Goal: Task Accomplishment & Management: Use online tool/utility

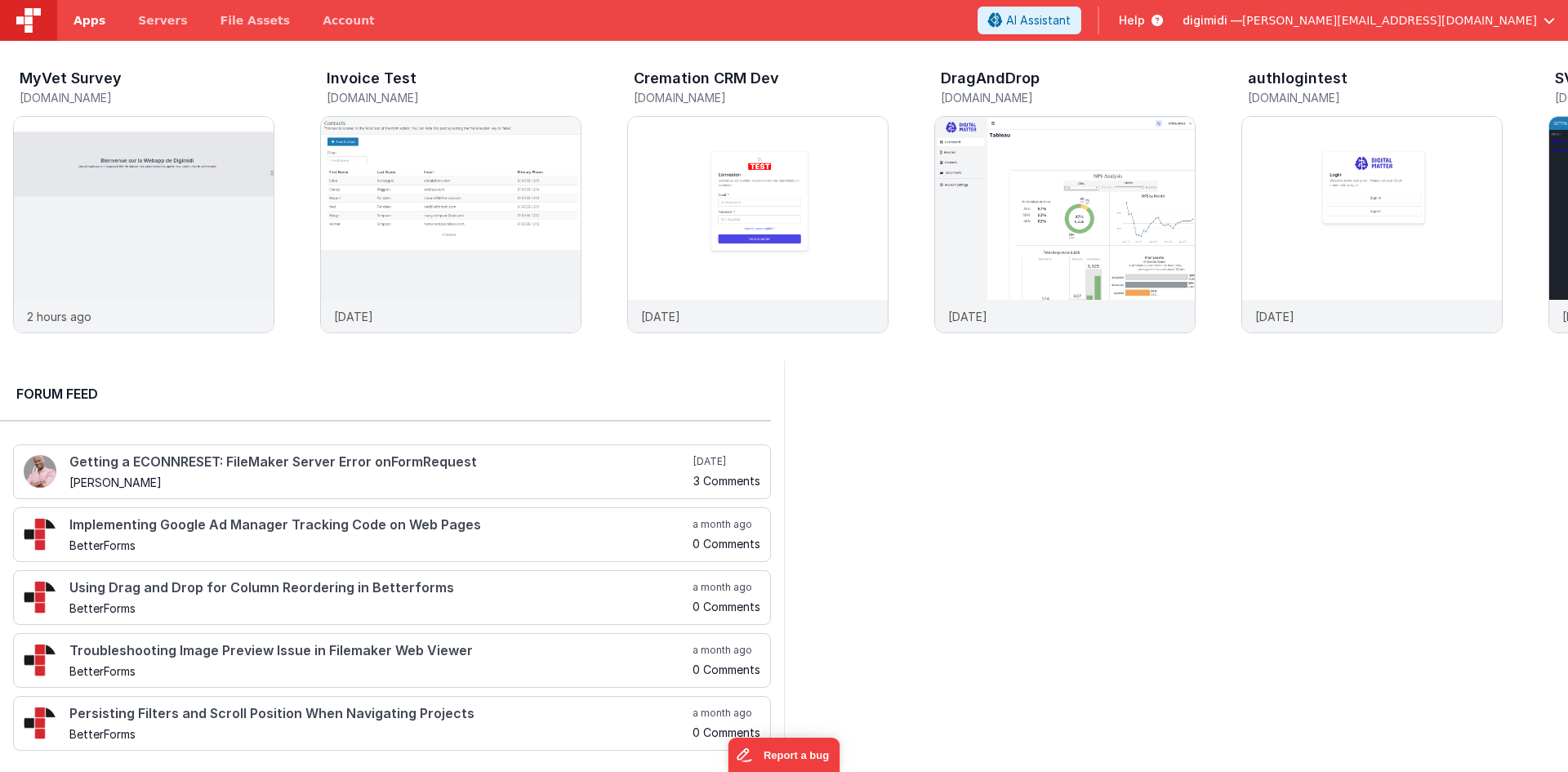
click at [102, 30] on link "Apps" at bounding box center [89, 20] width 64 height 41
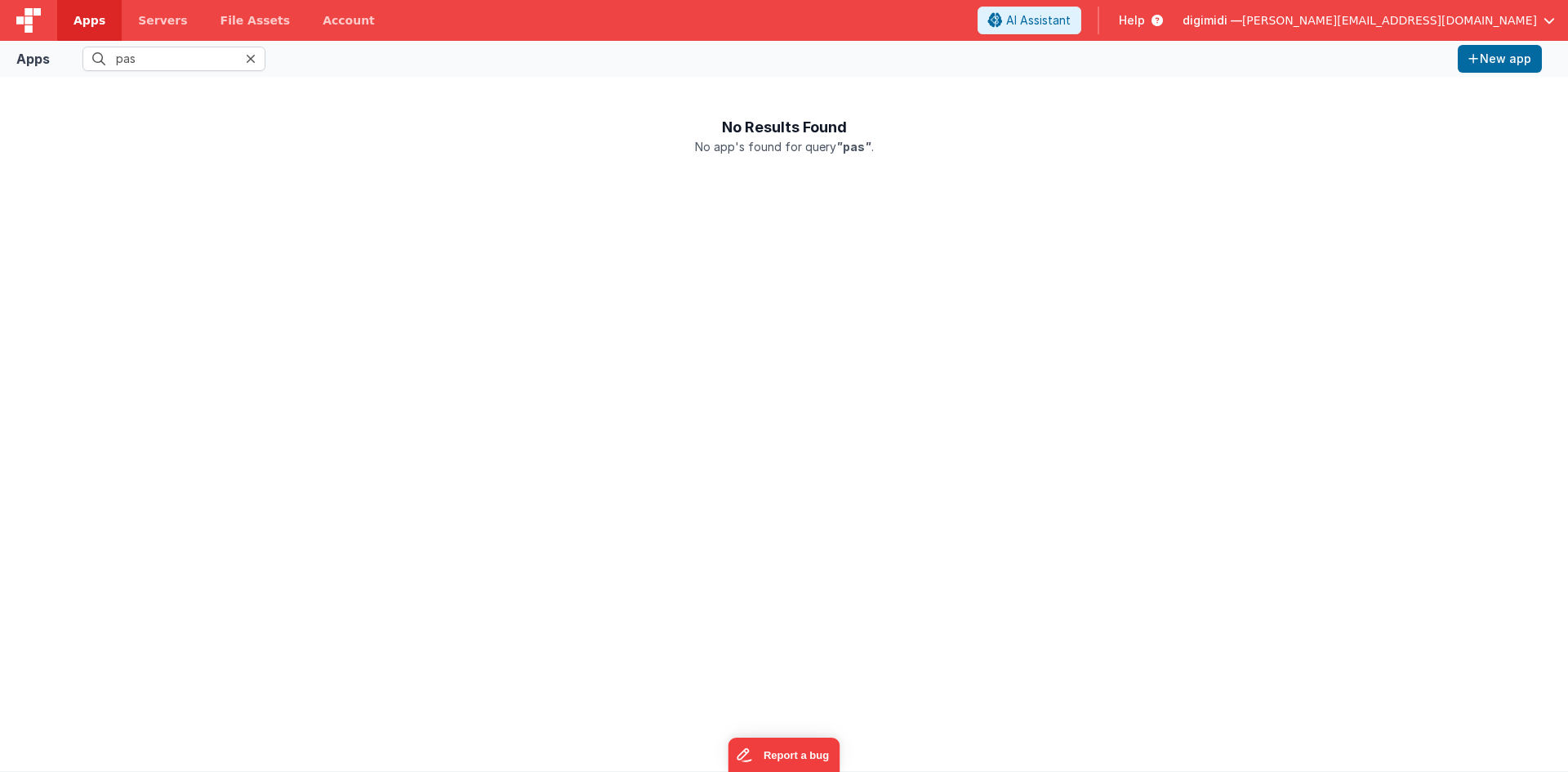
click at [248, 60] on icon at bounding box center [250, 59] width 10 height 13
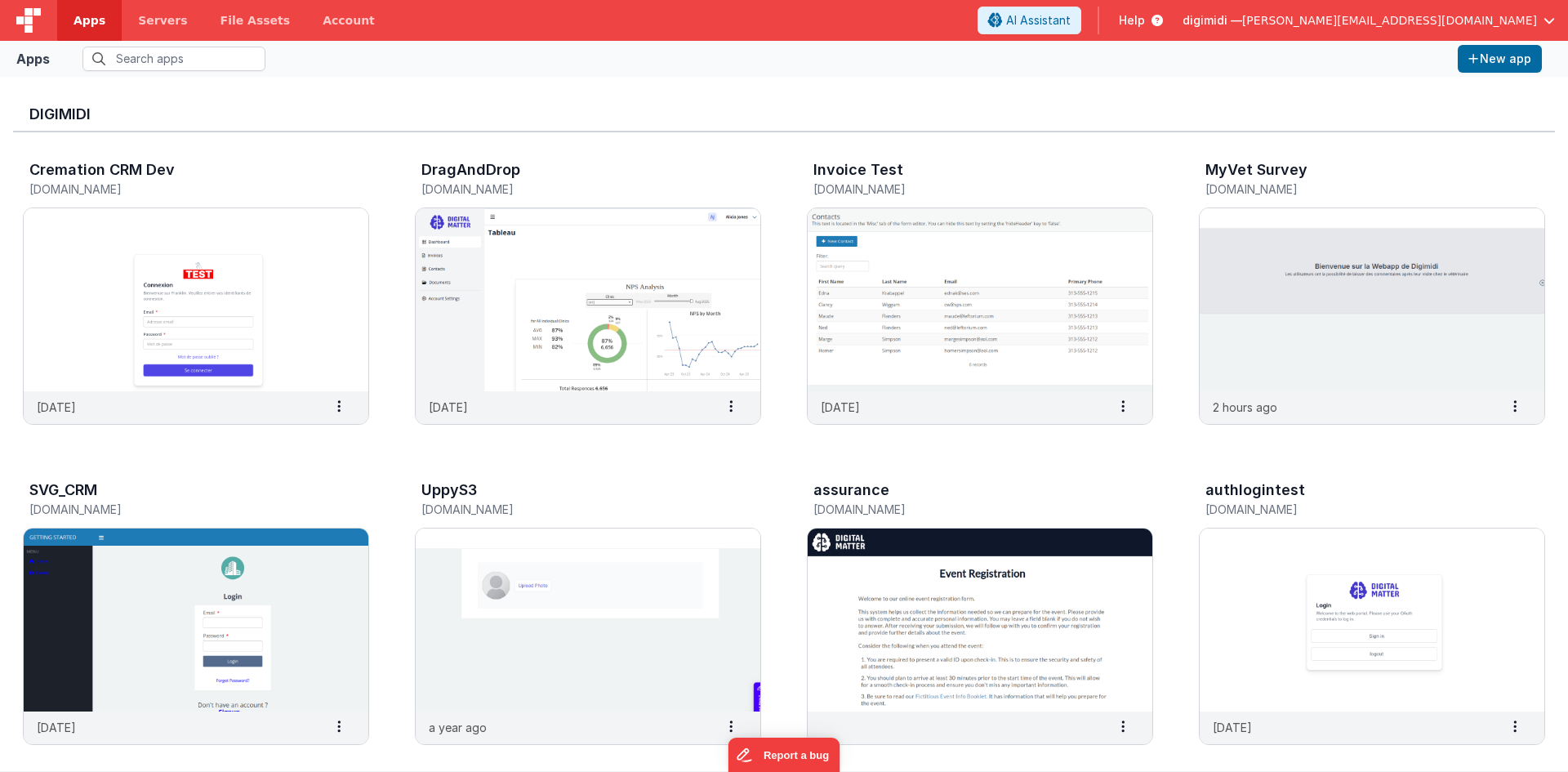
click at [70, 22] on link "Apps" at bounding box center [89, 20] width 64 height 41
click at [253, 327] on img at bounding box center [196, 300] width 345 height 183
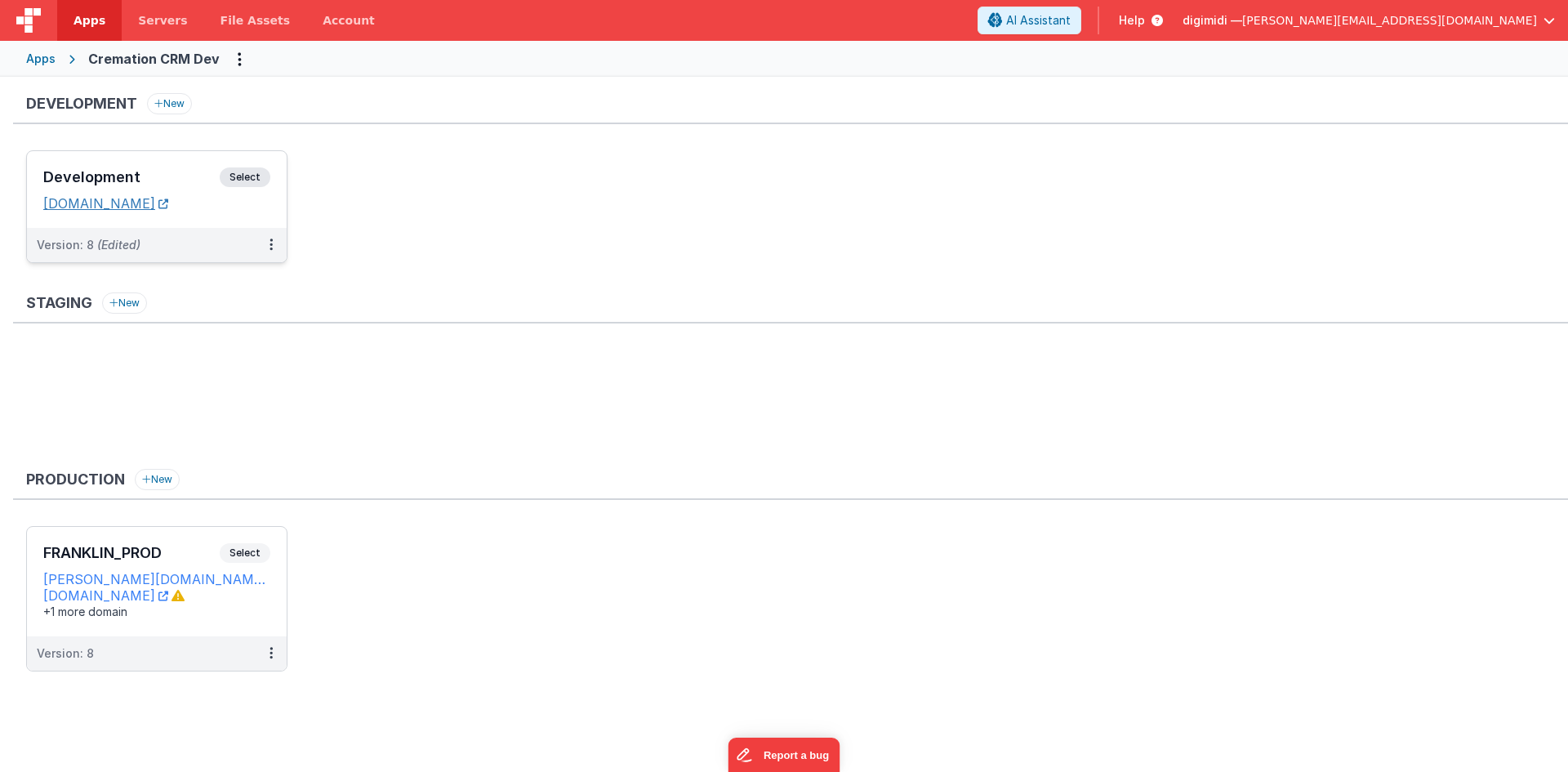
click at [169, 203] on link "[DOMAIN_NAME]" at bounding box center [106, 203] width 125 height 16
click at [161, 176] on h3 "Development" at bounding box center [131, 177] width 177 height 16
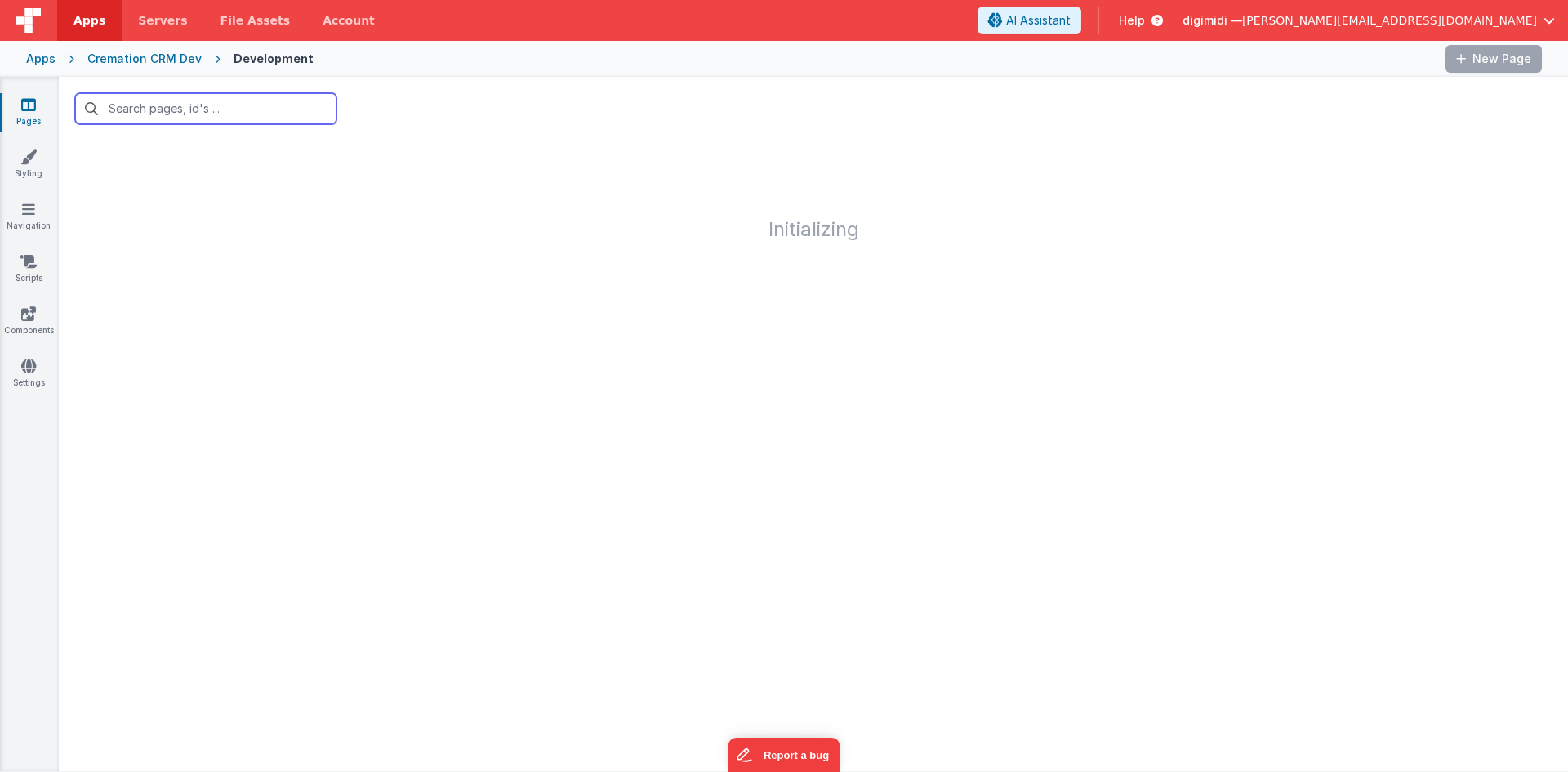
click at [172, 109] on input "text" at bounding box center [206, 109] width 261 height 31
paste input "dossierdetail"
type input "dossierdetail"
click at [432, 83] on div "dossierdetail" at bounding box center [813, 109] width 1509 height 64
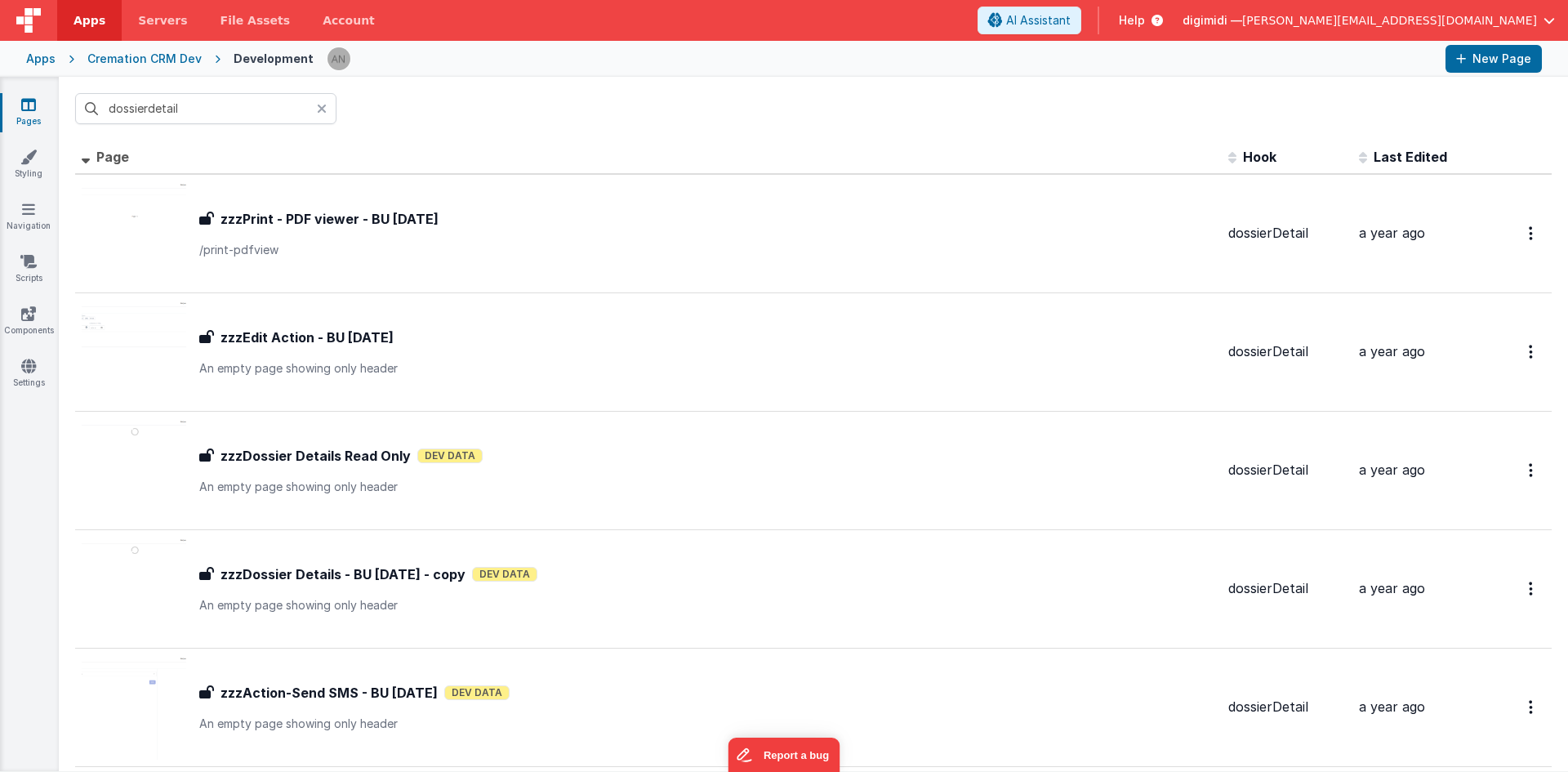
click at [524, 149] on th "Page" at bounding box center [648, 158] width 1146 height 33
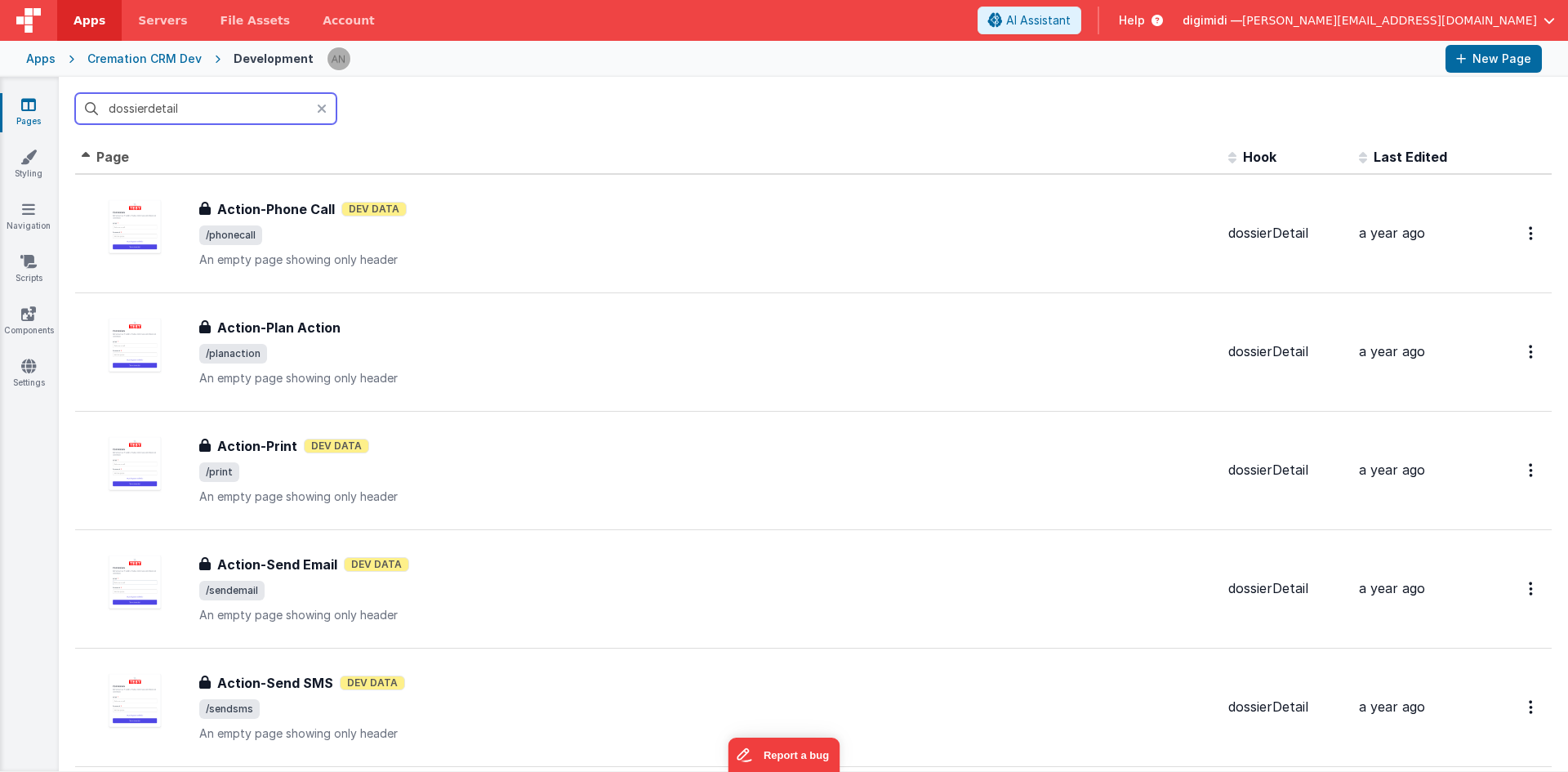
click at [226, 111] on input "dossierdetail" at bounding box center [206, 109] width 261 height 31
click at [432, 110] on div at bounding box center [813, 109] width 1509 height 64
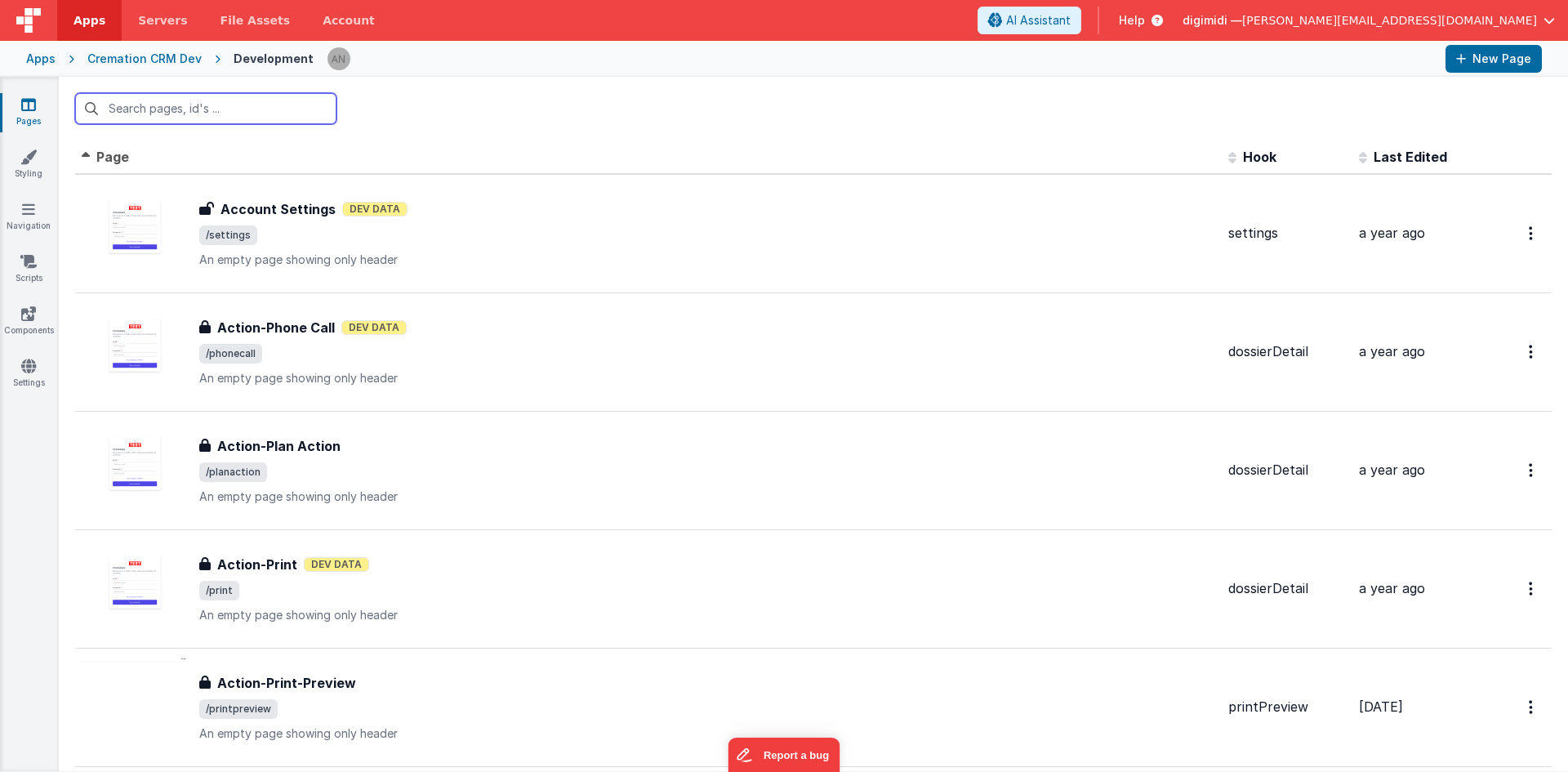
click at [243, 103] on input "text" at bounding box center [206, 109] width 261 height 31
paste input "dossierdetail"
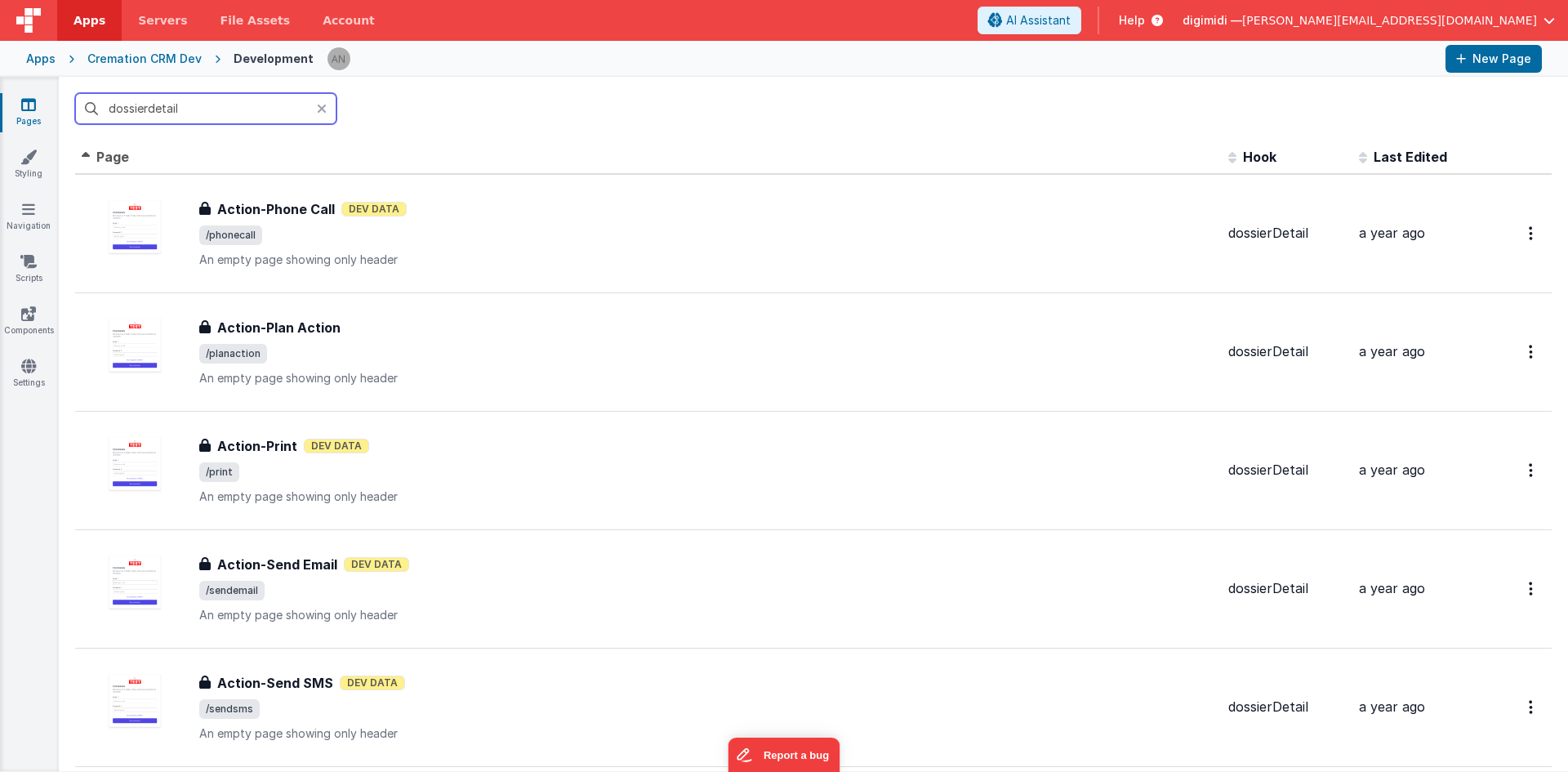
click at [268, 95] on input "dossierdetail" at bounding box center [206, 109] width 261 height 31
type input "dossierdetail"
click at [456, 117] on div "dossierdetail" at bounding box center [813, 109] width 1509 height 64
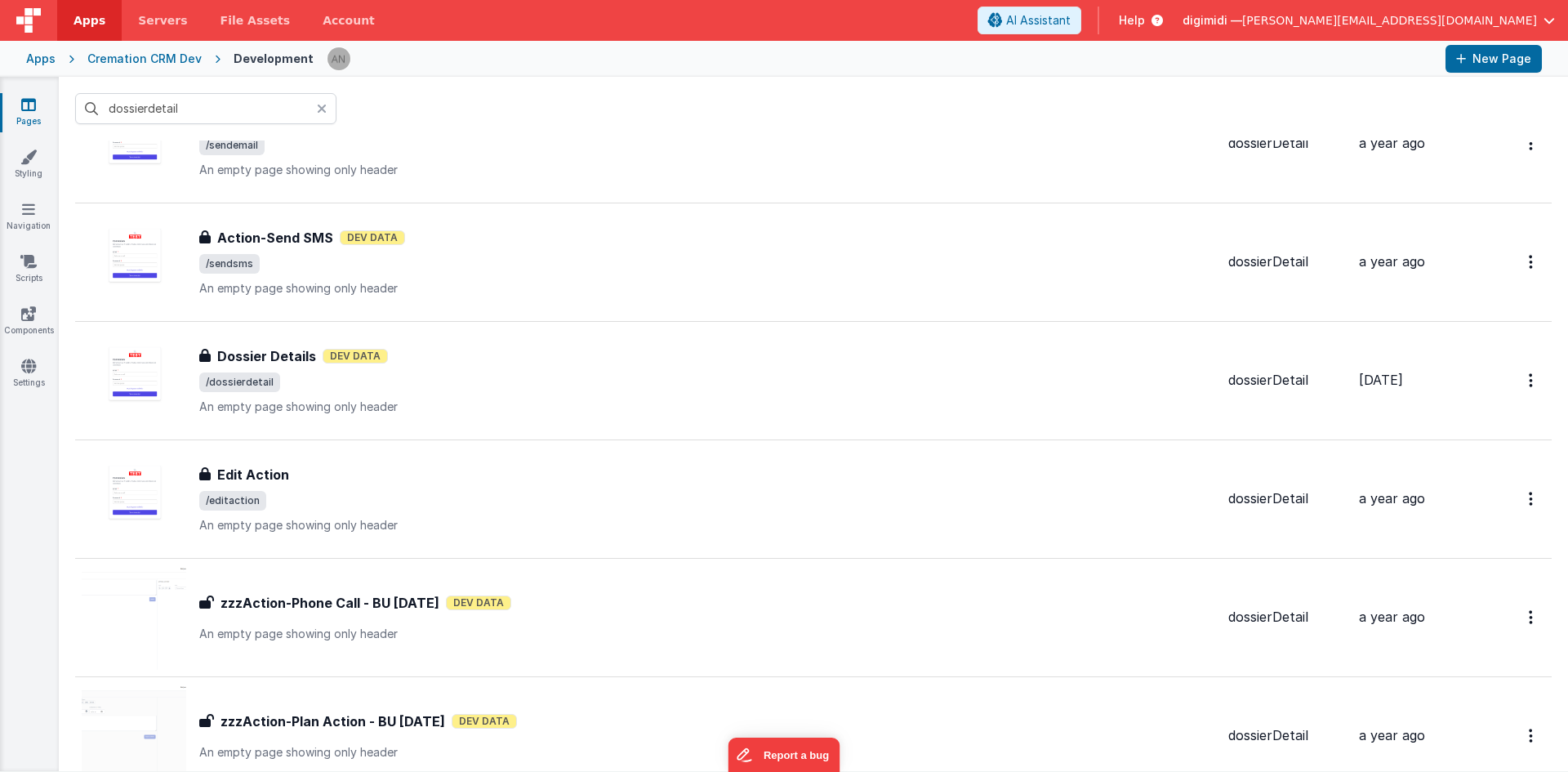
scroll to position [572, 0]
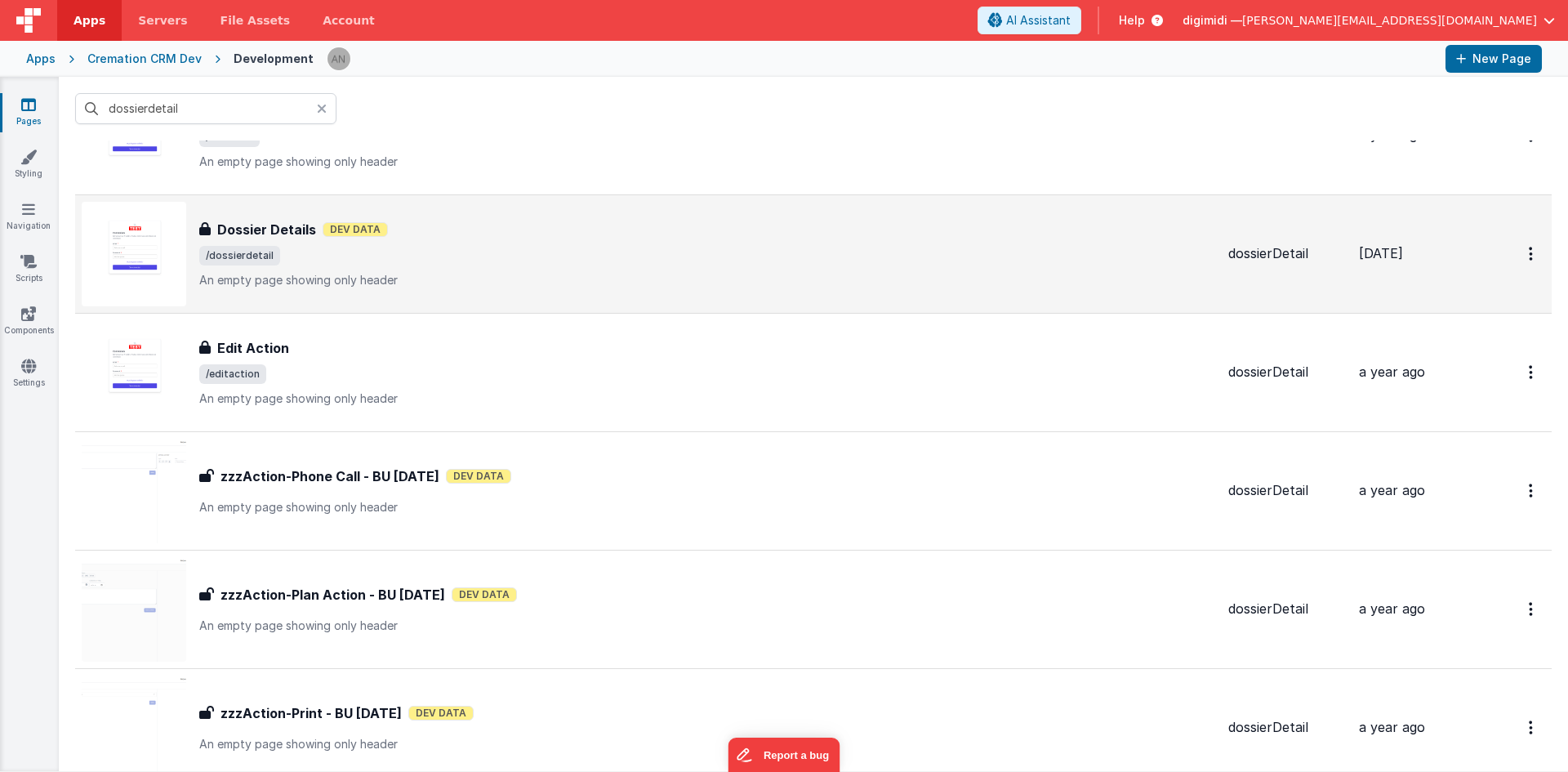
click at [454, 275] on p "An empty page showing only header" at bounding box center [707, 280] width 1016 height 16
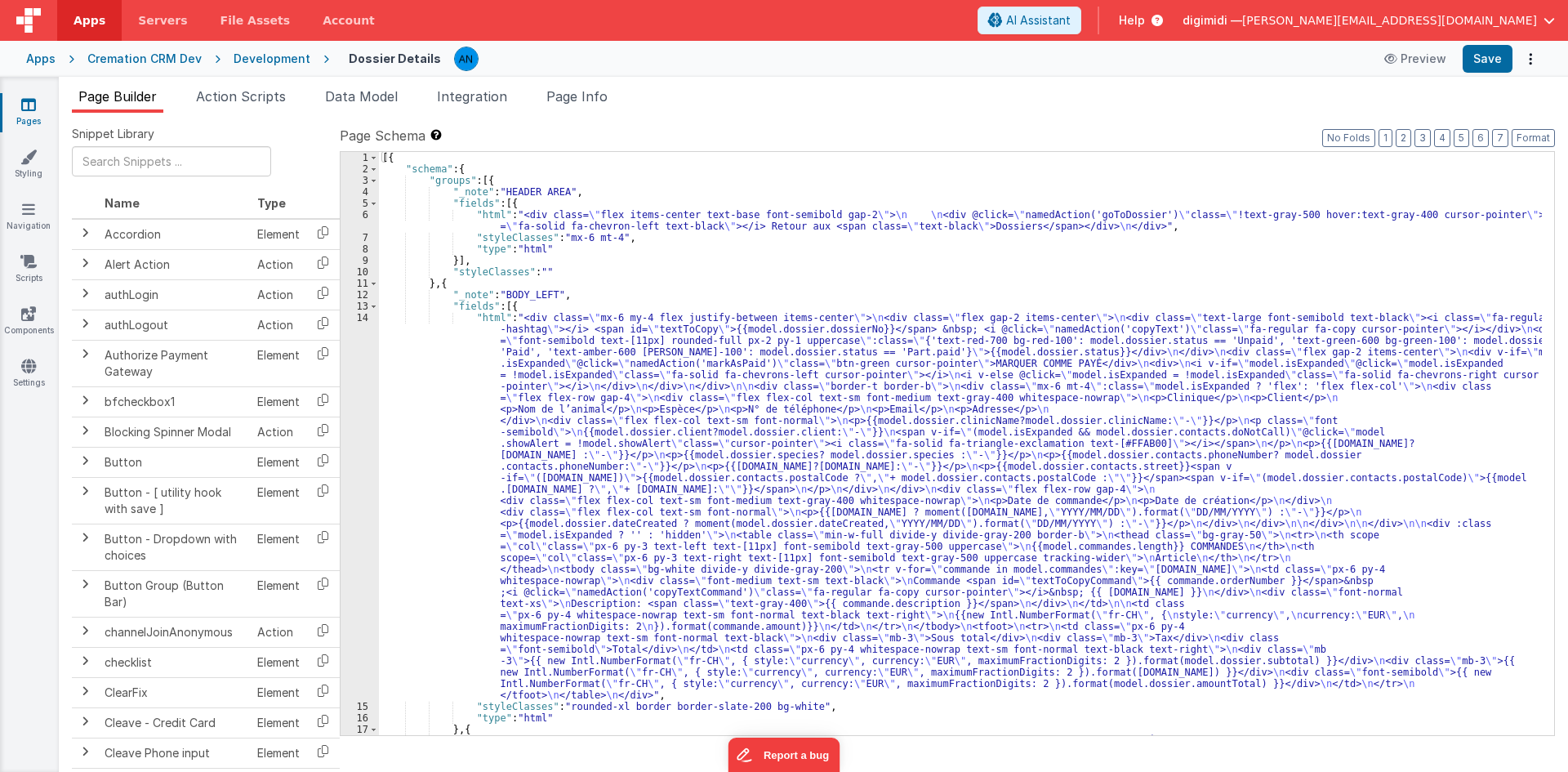
click at [749, 471] on div "[{ "schema" : { "groups" : [{ "_note" : "HEADER AREA" , "fields" : [{ "html" : …" at bounding box center [960, 484] width 1163 height 663
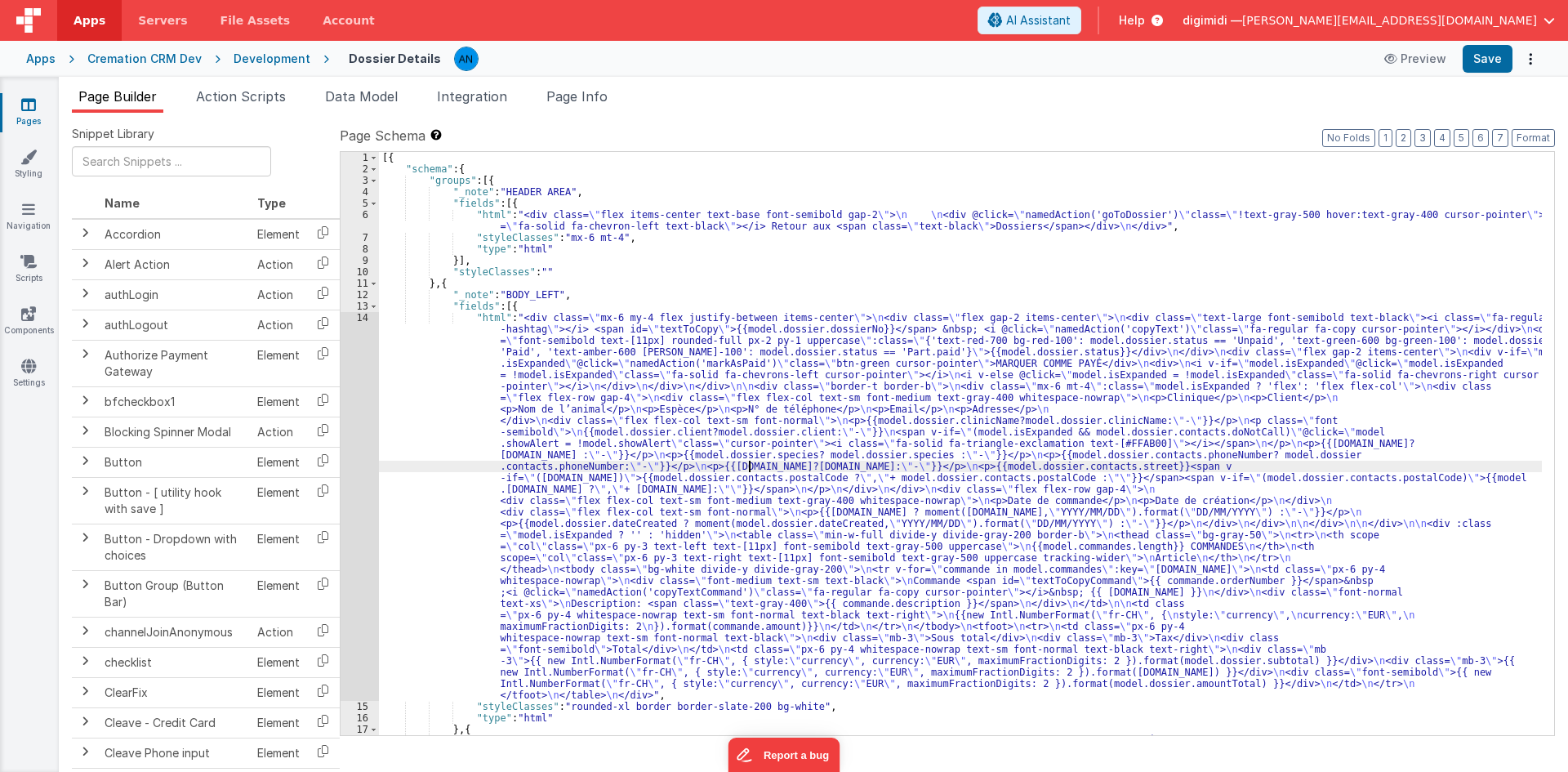
click at [1340, 212] on div "[{ "schema" : { "groups" : [{ "_note" : "HEADER AREA" , "fields" : [{ "html" : …" at bounding box center [960, 484] width 1163 height 663
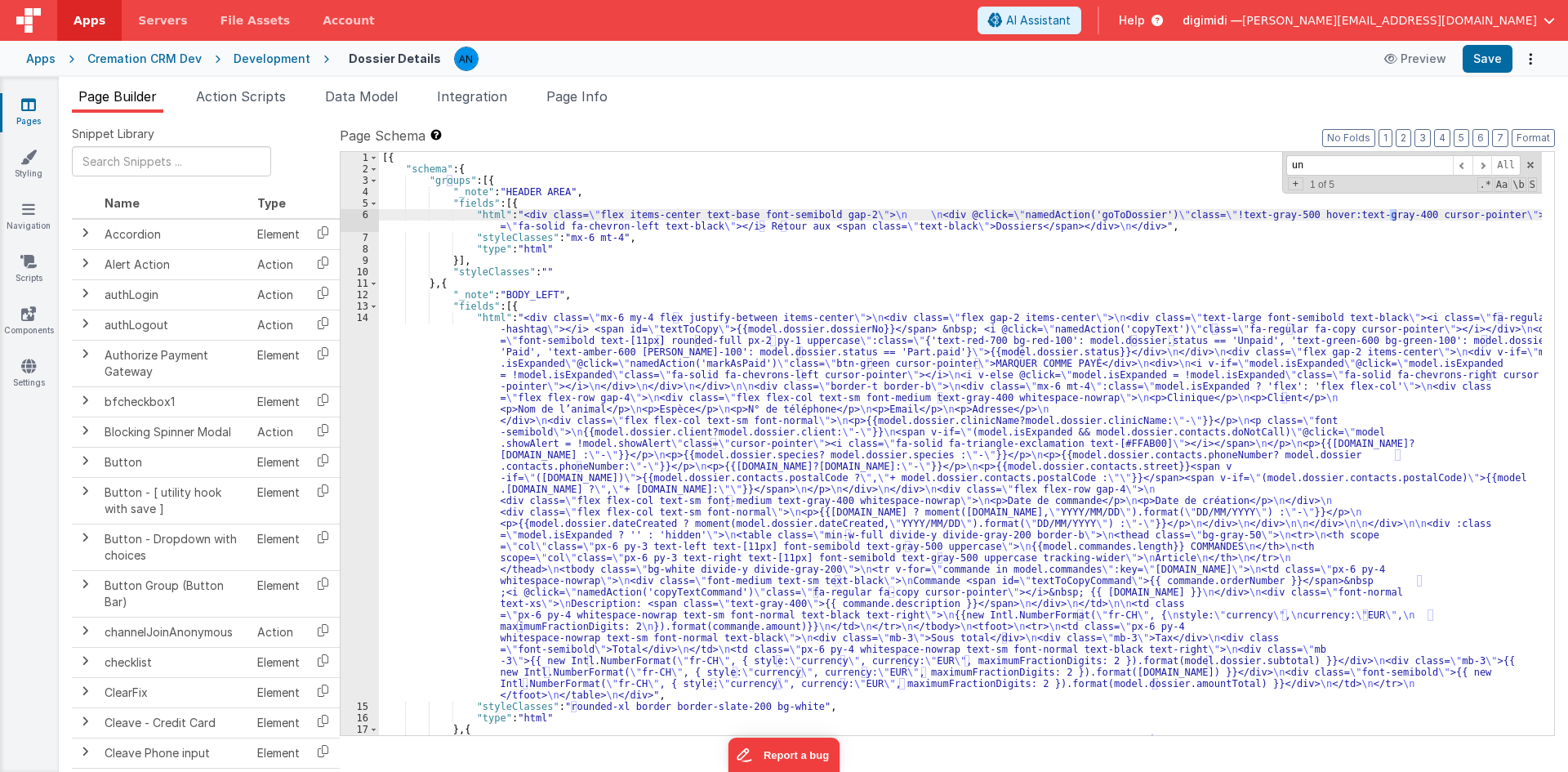
scroll to position [589, 0]
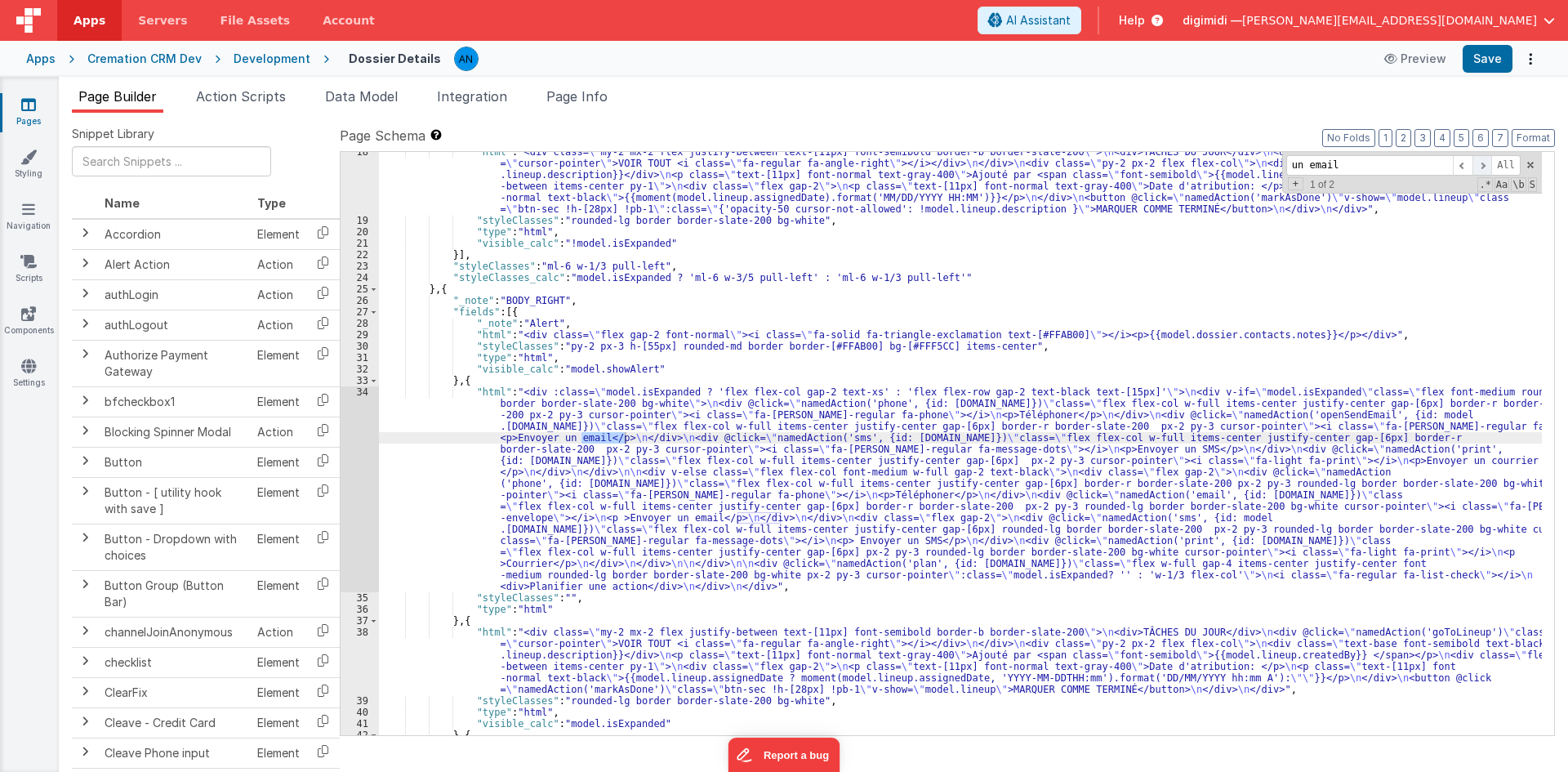
type input "un email"
click at [1476, 170] on span at bounding box center [1483, 165] width 20 height 21
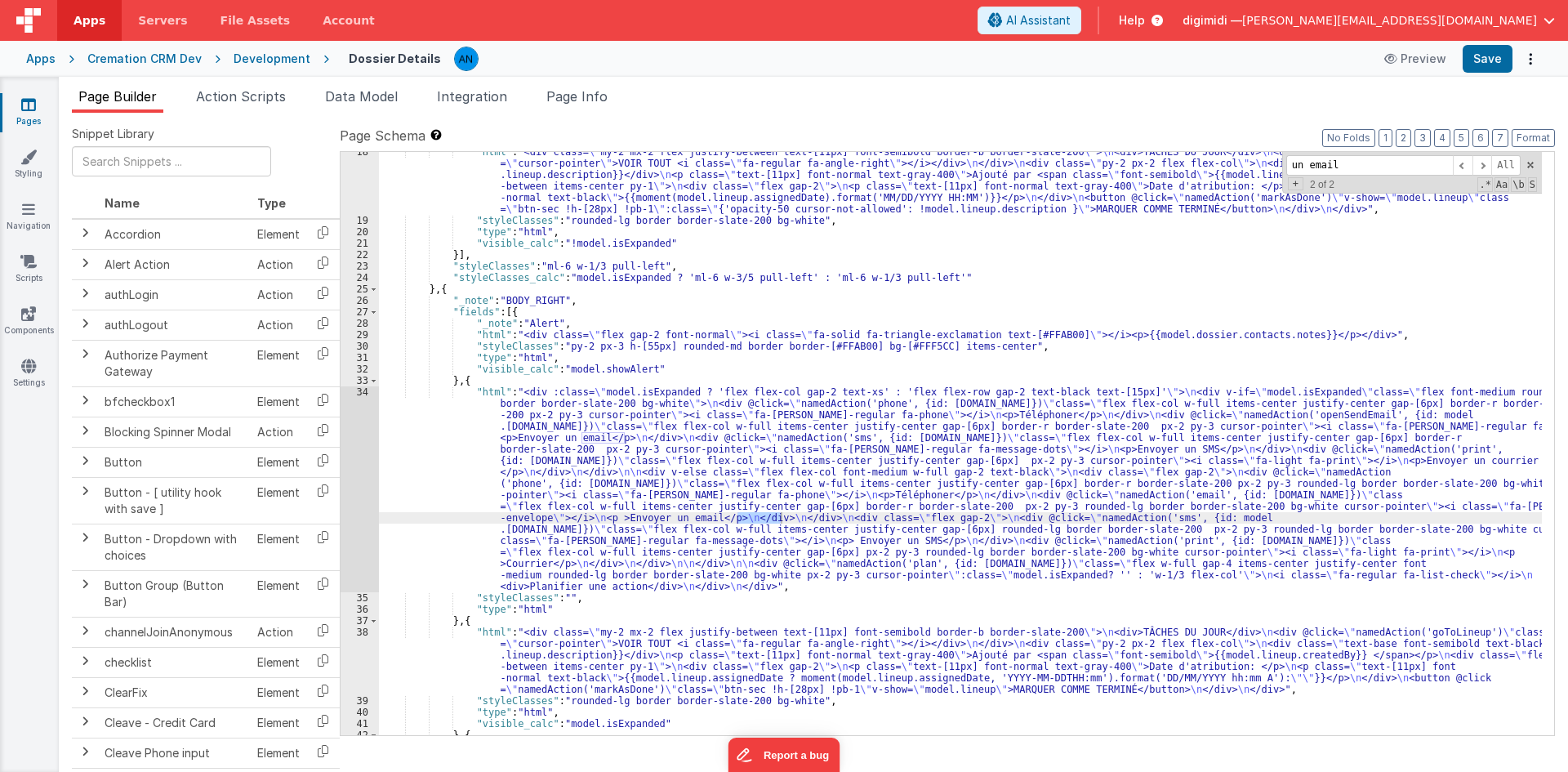
click at [470, 479] on div ""html" : "<div class= \" my-2 mx-2 flex justify-between text-[11px] font-semibo…" at bounding box center [960, 477] width 1163 height 663
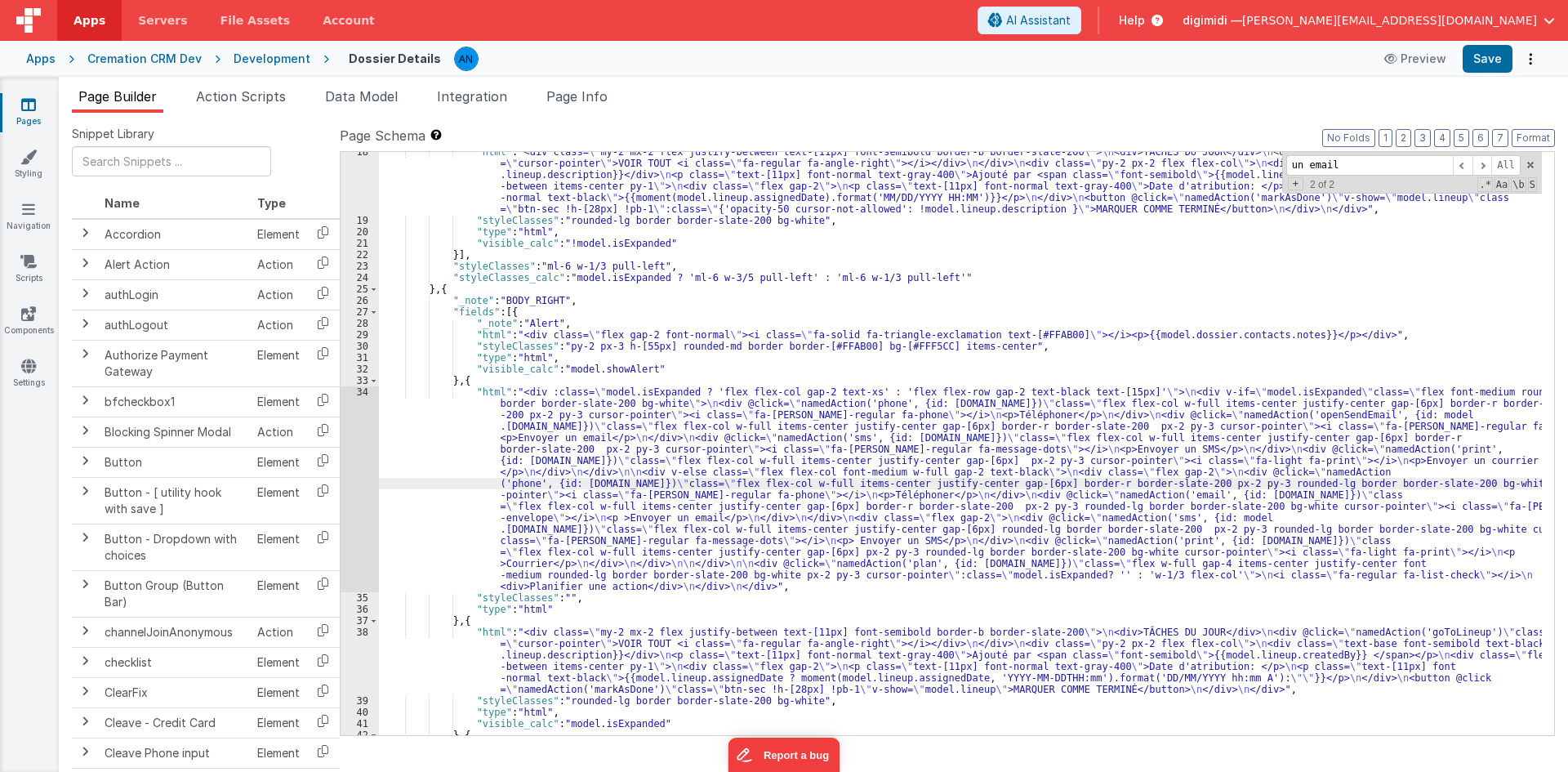
click at [365, 472] on div "34" at bounding box center [360, 489] width 38 height 206
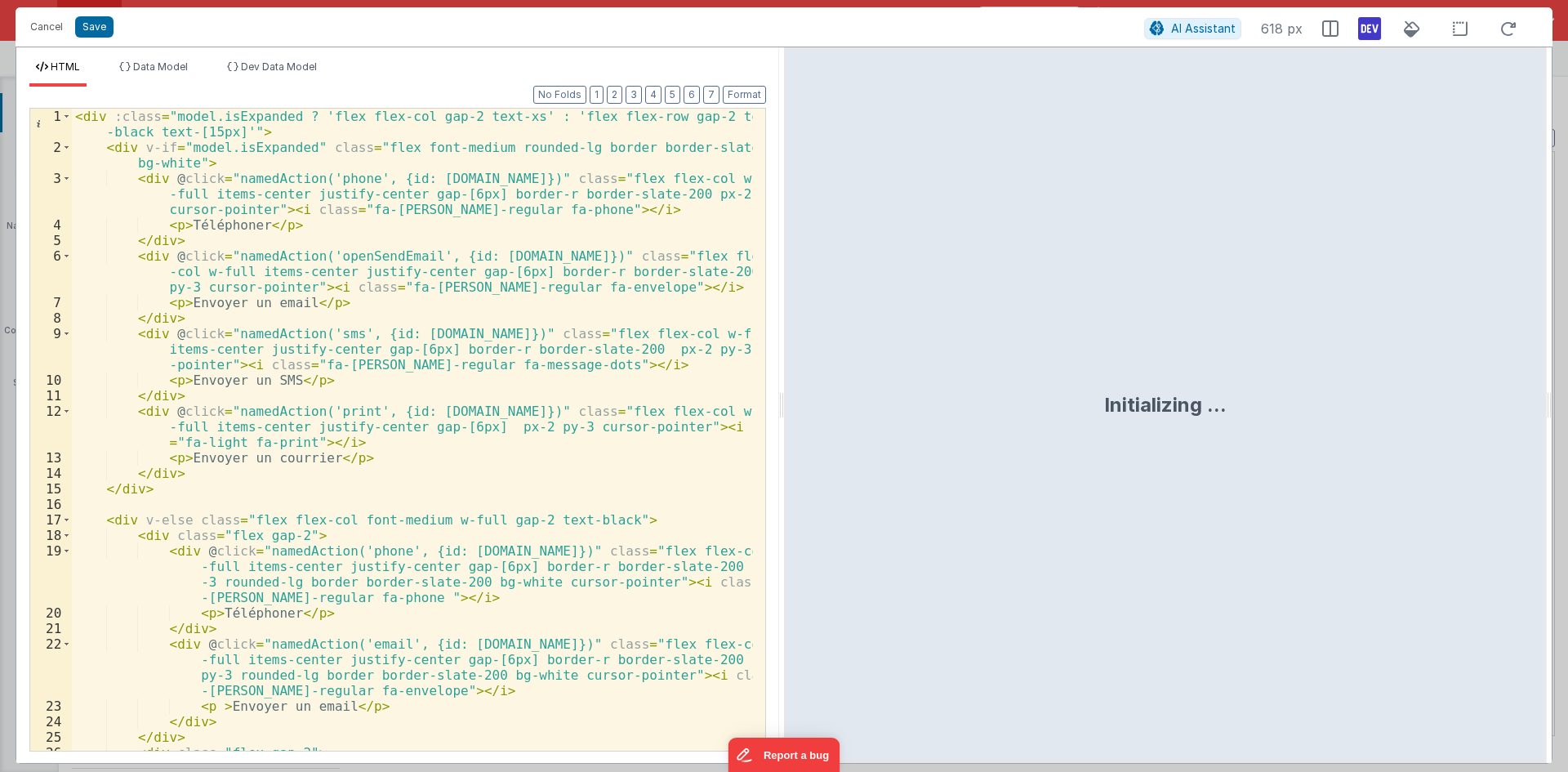
click at [338, 178] on div "< div :class = "model.isExpanded ? 'flex flex-col gap-2 text-xs' : 'flex flex-r…" at bounding box center [412, 476] width 681 height 736
click at [44, 26] on button "Cancel" at bounding box center [46, 26] width 49 height 23
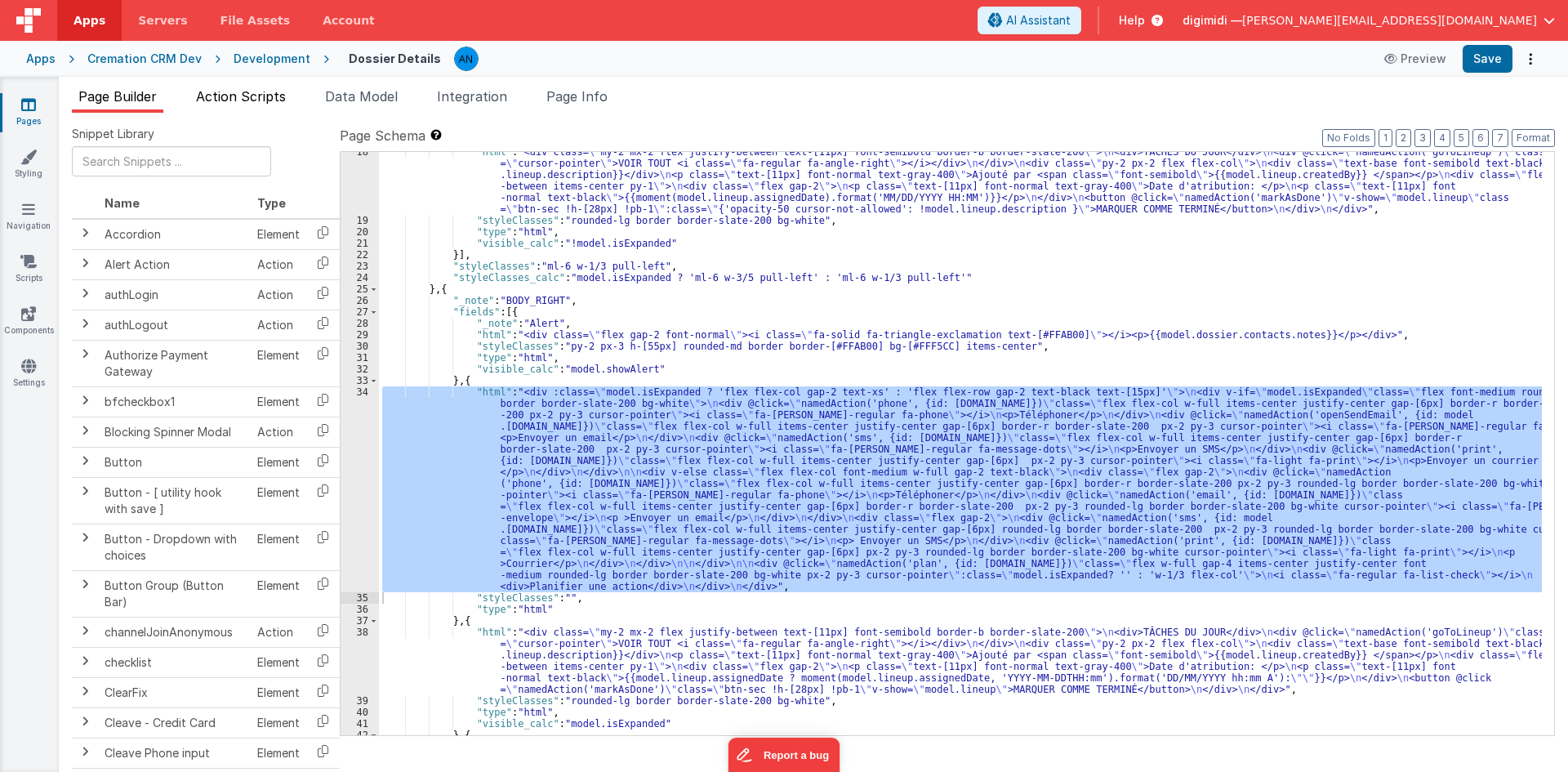
click at [265, 103] on span "Action Scripts" at bounding box center [240, 96] width 90 height 16
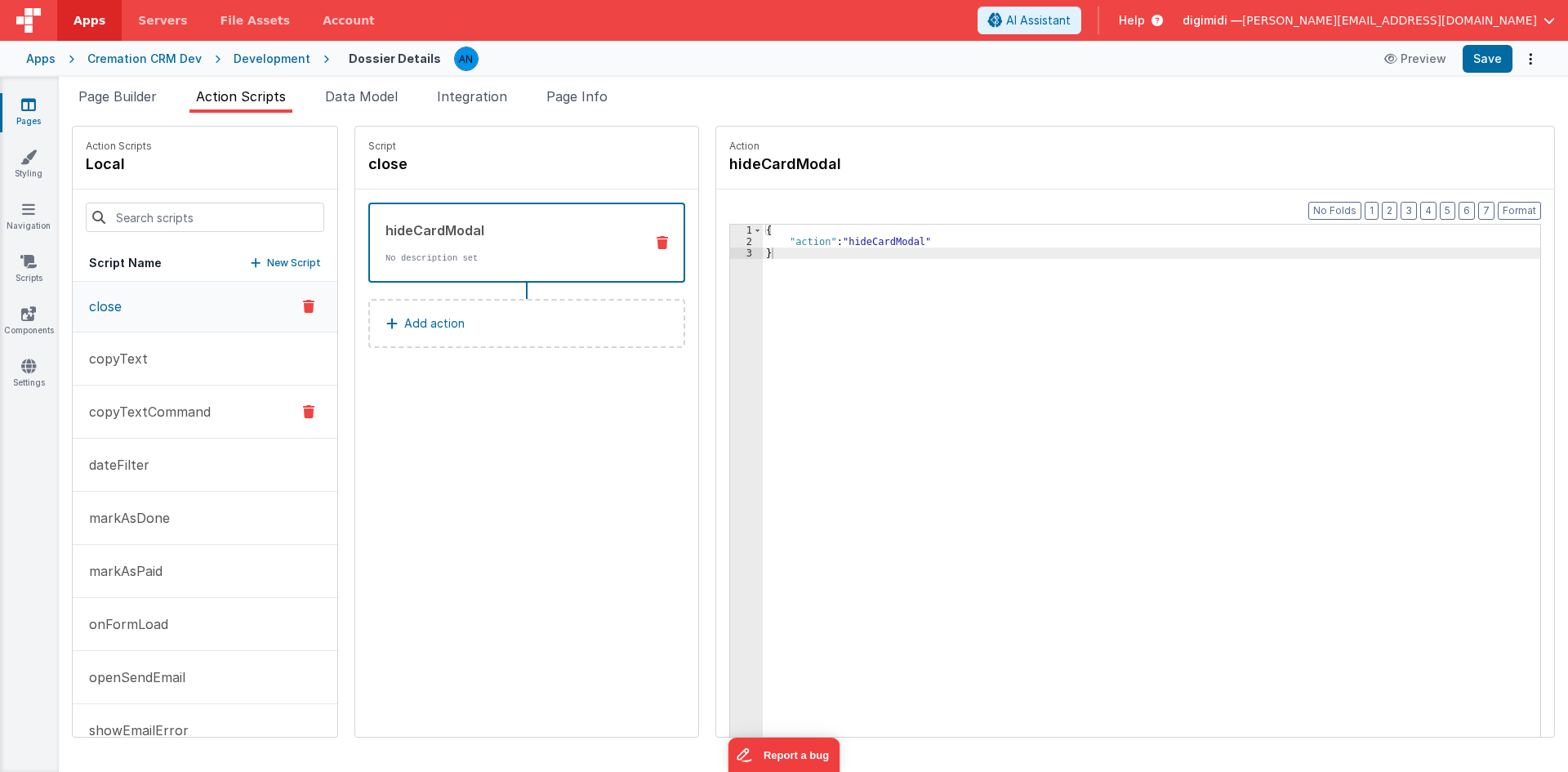
scroll to position [0, 0]
click at [33, 263] on icon at bounding box center [29, 261] width 16 height 16
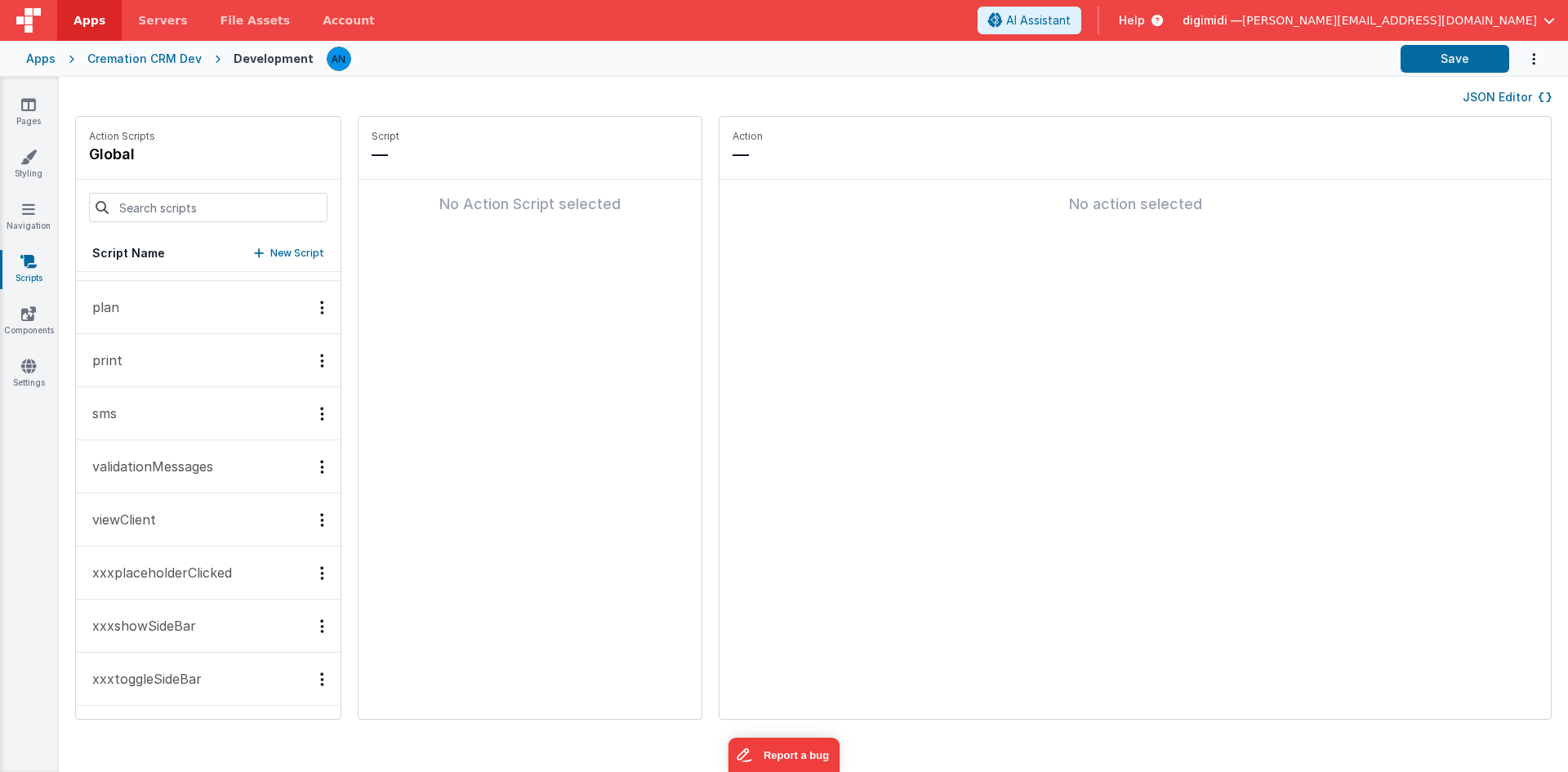
scroll to position [861, 0]
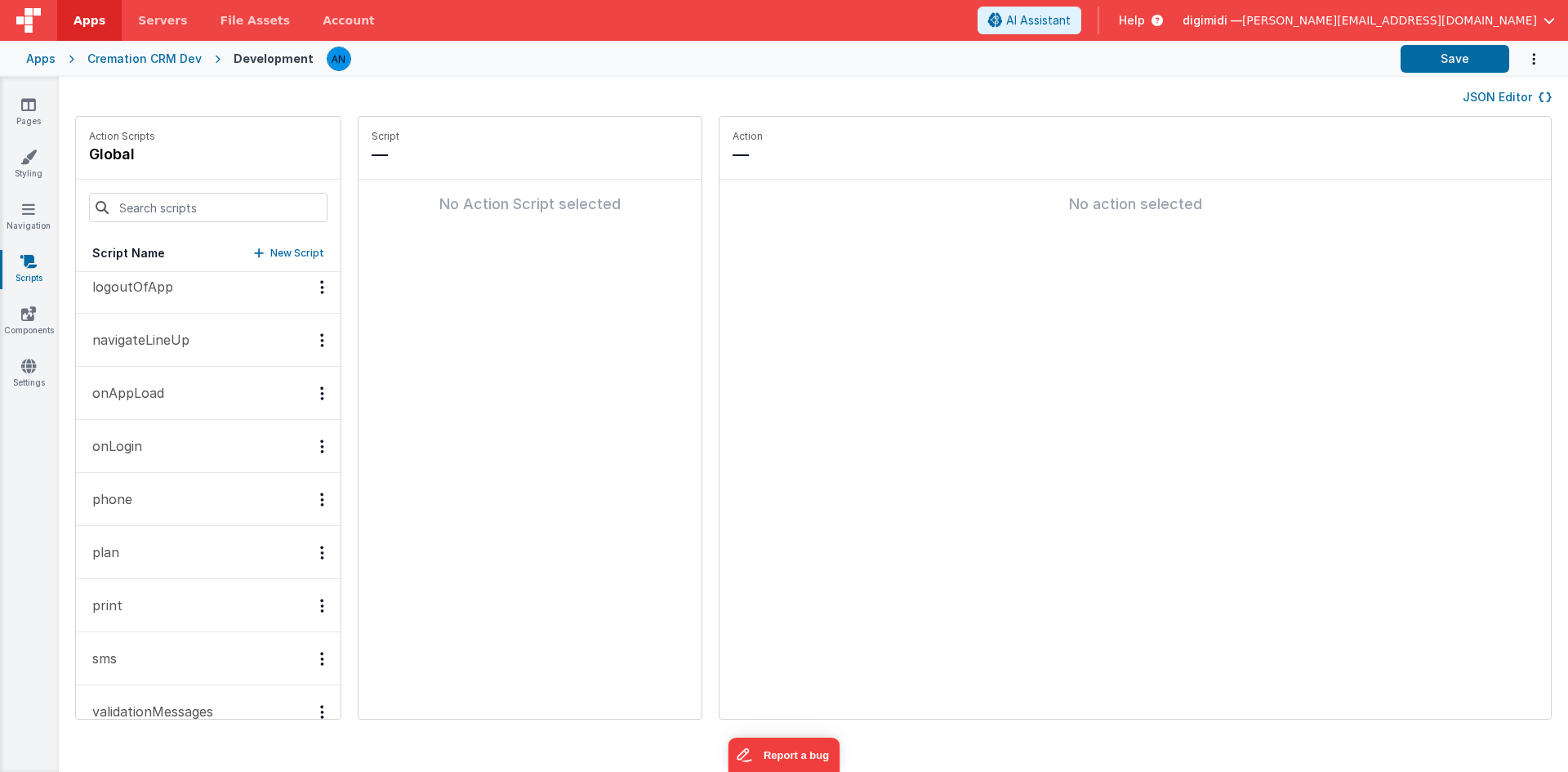
click at [190, 499] on button "phone" at bounding box center [209, 499] width 265 height 54
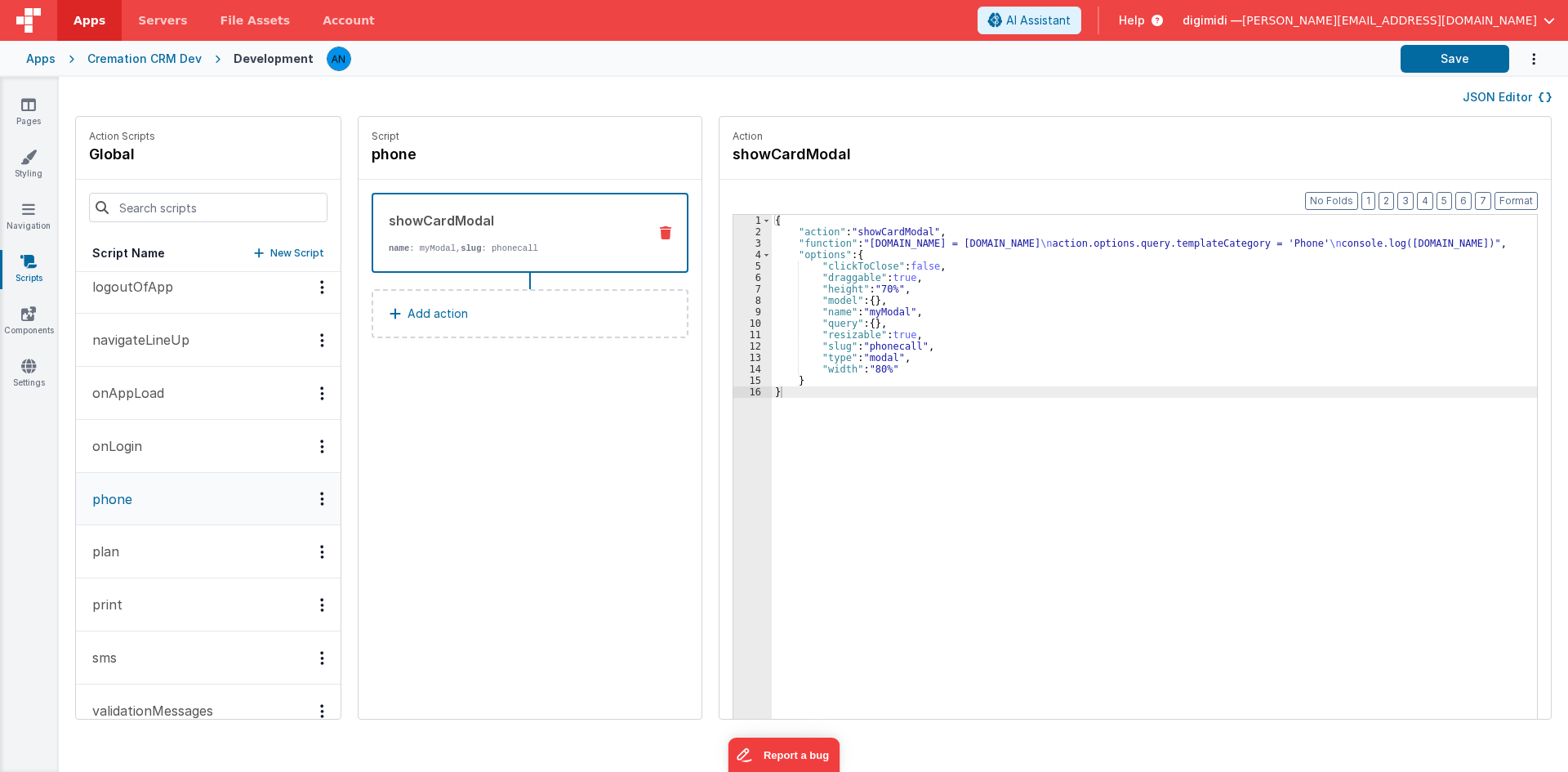
click at [930, 263] on div "{ "action" : "showCardModal" , "function" : "[DOMAIN_NAME] = [DOMAIN_NAME] \n a…" at bounding box center [1162, 503] width 781 height 578
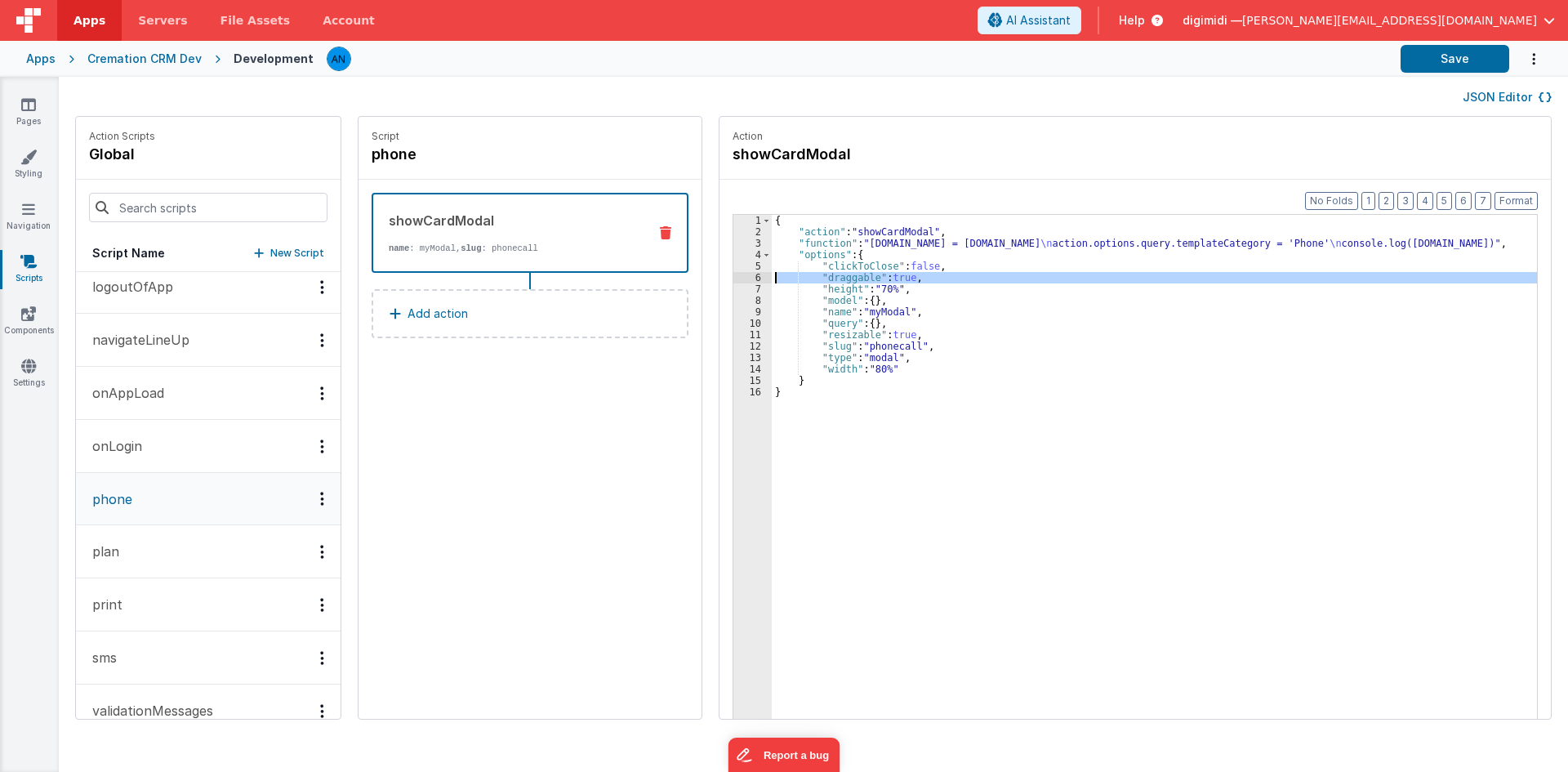
click at [734, 283] on div "6" at bounding box center [753, 278] width 38 height 12
click at [734, 243] on div "3" at bounding box center [753, 243] width 38 height 12
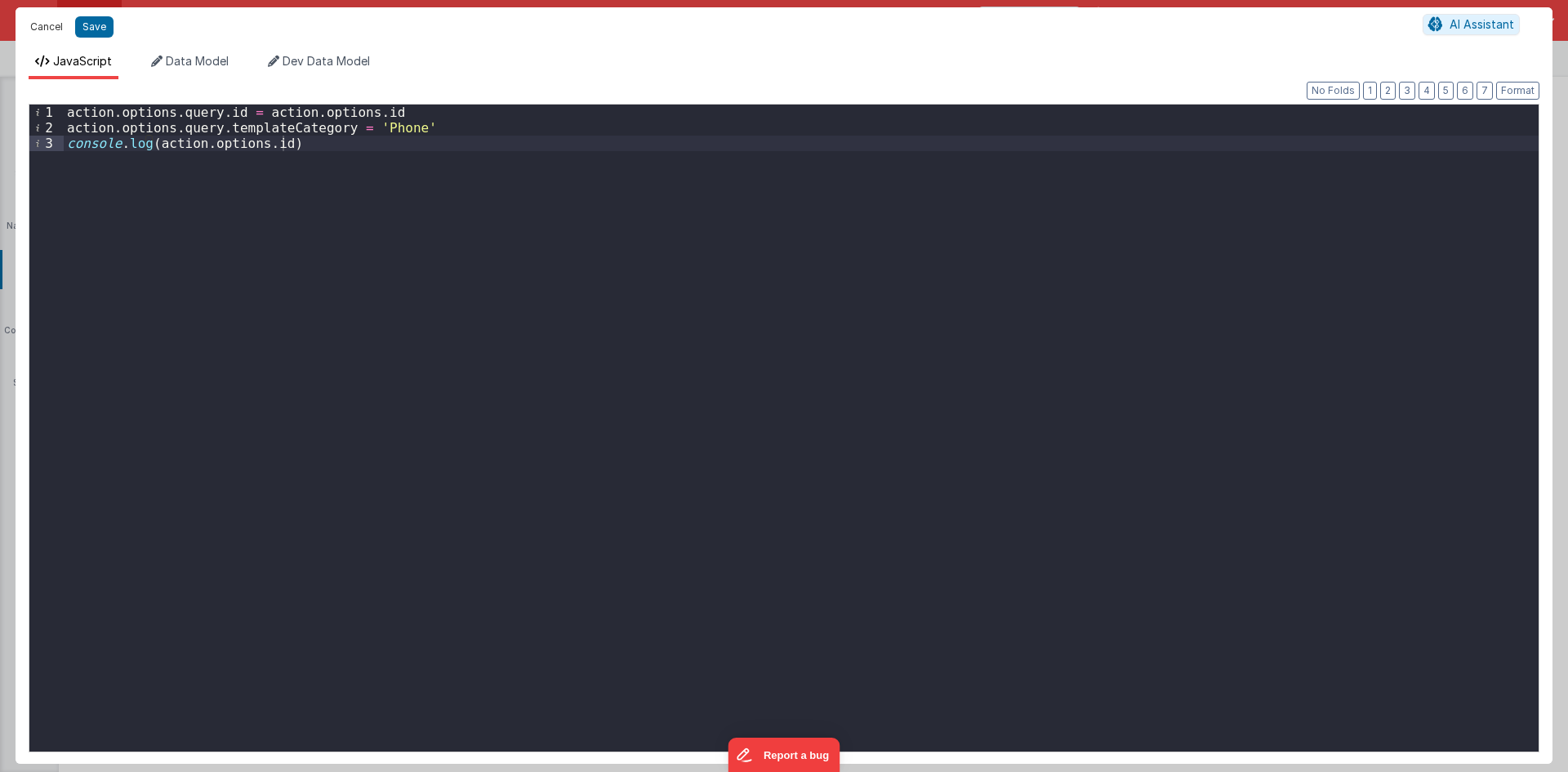
click at [41, 34] on button "Cancel" at bounding box center [46, 26] width 49 height 23
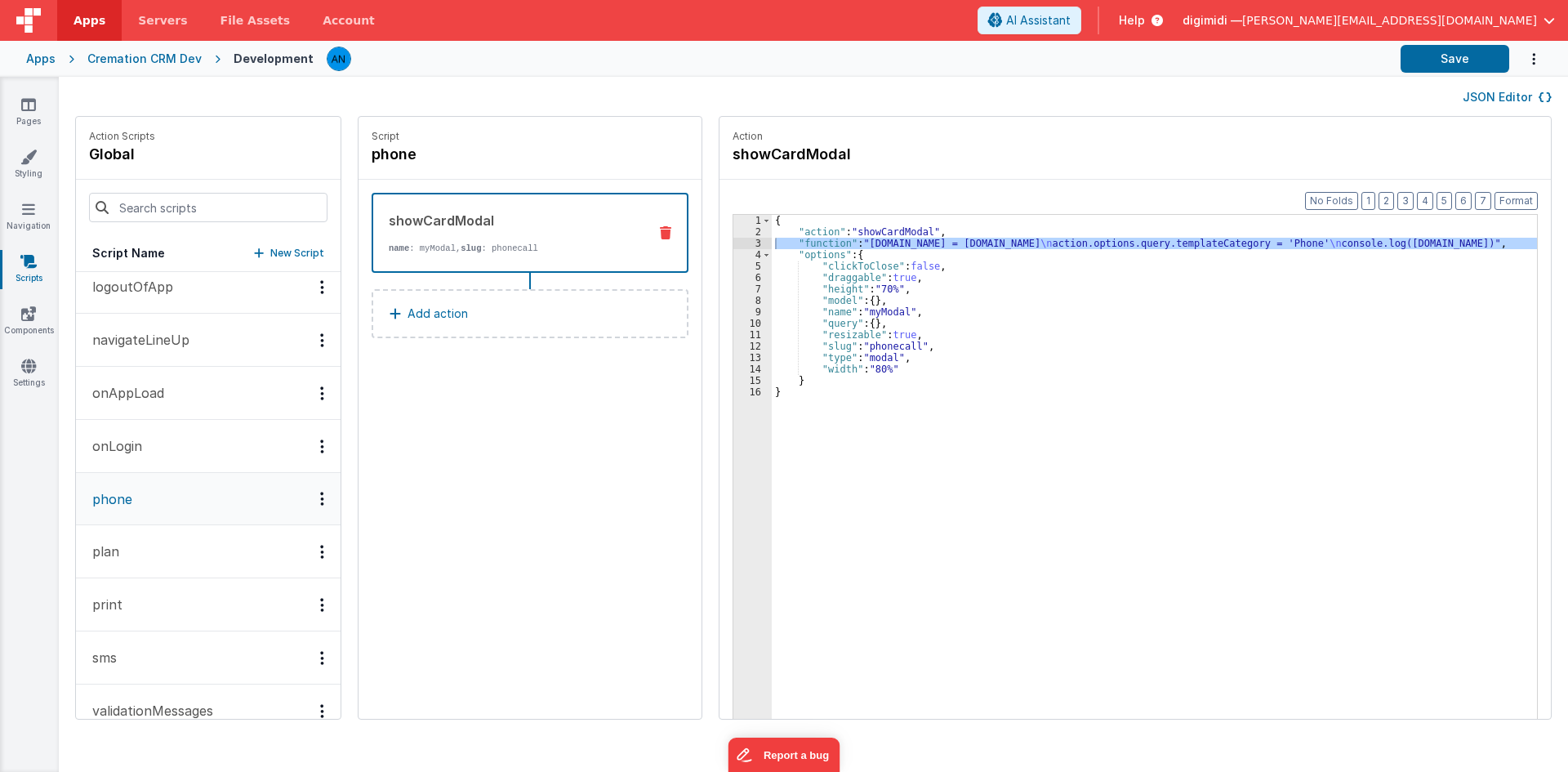
click at [804, 253] on div "{ "action" : "showCardModal" , "function" : "[DOMAIN_NAME] = [DOMAIN_NAME] \n a…" at bounding box center [1162, 503] width 781 height 578
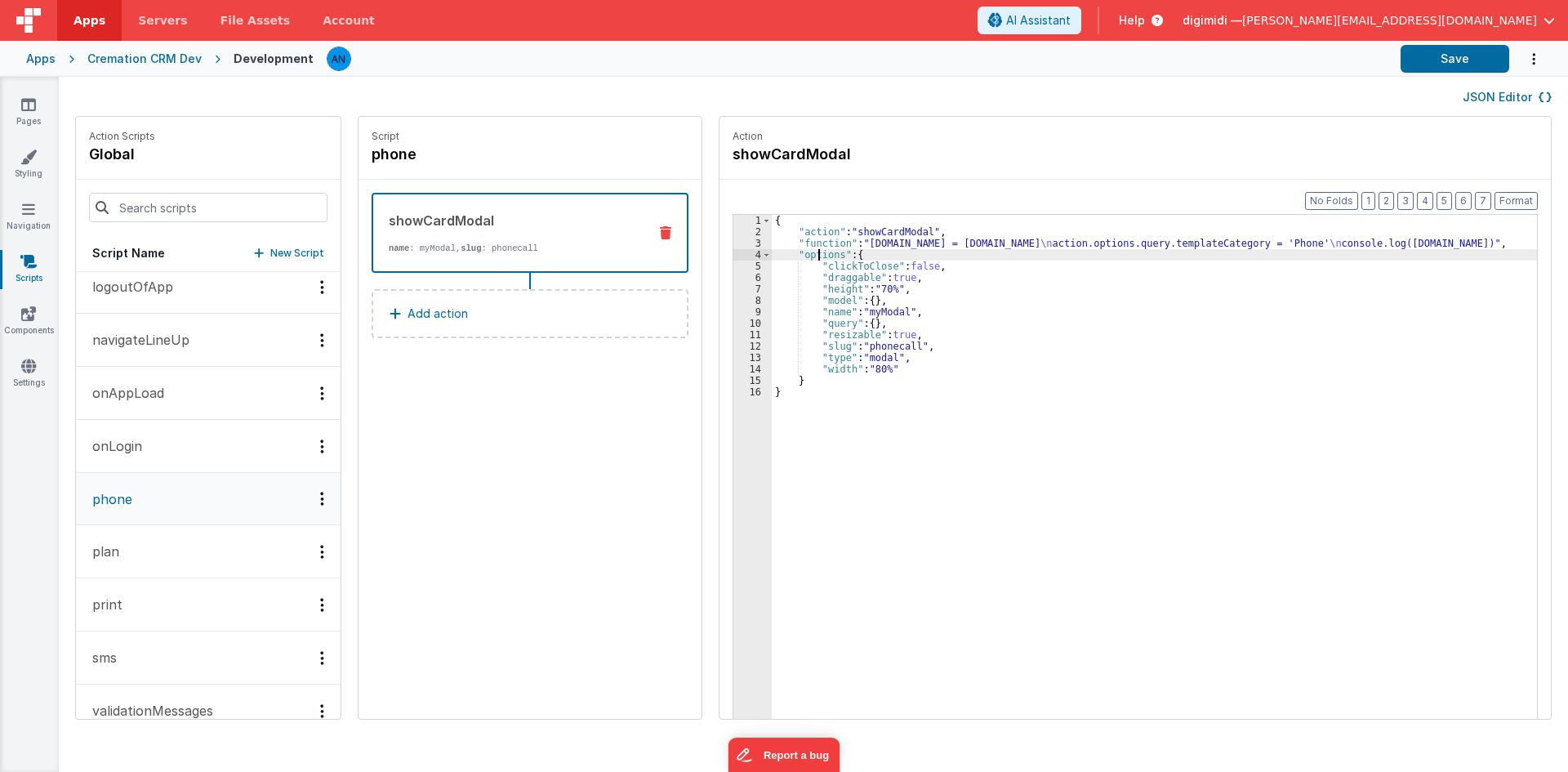
click at [807, 241] on div "{ "action" : "showCardModal" , "function" : "[DOMAIN_NAME] = [DOMAIN_NAME] \n a…" at bounding box center [1162, 503] width 781 height 578
click at [880, 267] on div "{ "action" : "showCardModal" , "function" : "[DOMAIN_NAME] = [DOMAIN_NAME] \n a…" at bounding box center [1162, 503] width 781 height 578
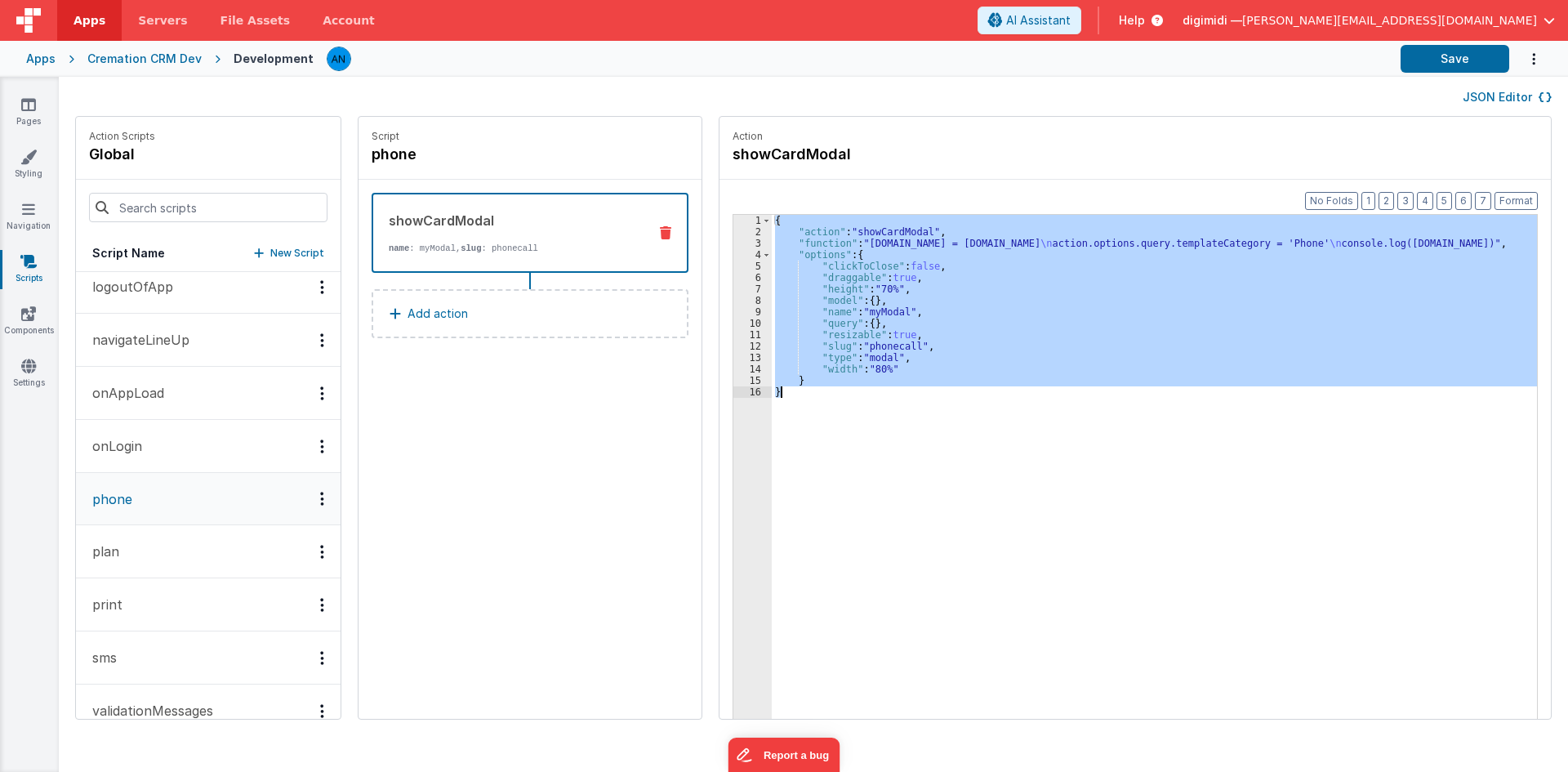
click at [862, 308] on div "{ "action" : "showCardModal" , "function" : "[DOMAIN_NAME] = [DOMAIN_NAME] \n a…" at bounding box center [1154, 492] width 765 height 554
click at [862, 308] on div "{ "action" : "showCardModal" , "function" : "[DOMAIN_NAME] = [DOMAIN_NAME] \n a…" at bounding box center [1162, 503] width 781 height 578
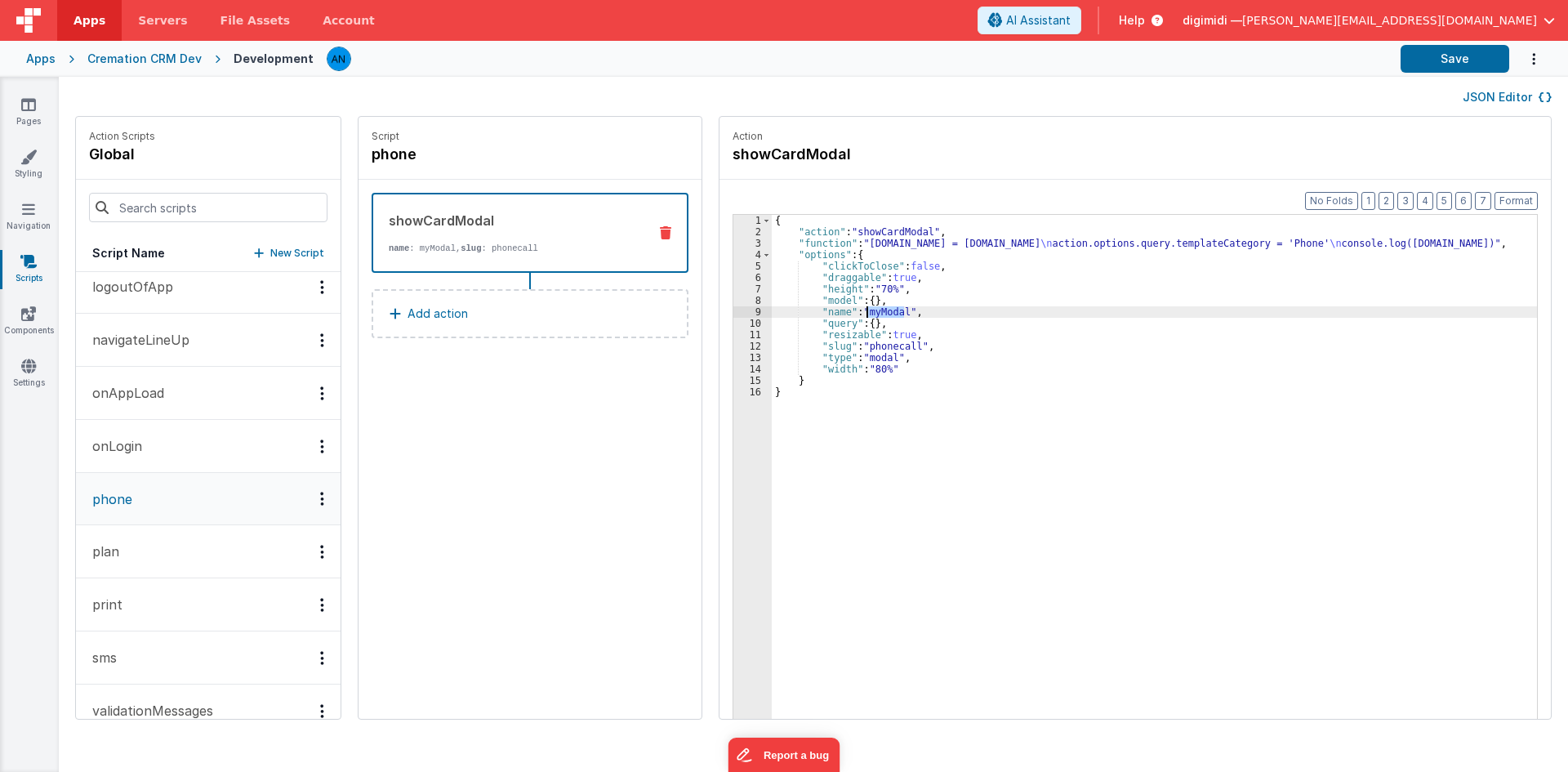
click at [891, 349] on div "{ "action" : "showCardModal" , "function" : "[DOMAIN_NAME] = [DOMAIN_NAME] \n a…" at bounding box center [1162, 503] width 781 height 578
click at [908, 325] on div "{ "action" : "showCardModal" , "function" : "[DOMAIN_NAME] = [DOMAIN_NAME] \n a…" at bounding box center [1162, 503] width 781 height 578
click at [881, 249] on div "{ "action" : "showCardModal" , "function" : "[DOMAIN_NAME] = [DOMAIN_NAME] \n a…" at bounding box center [1162, 503] width 781 height 578
click at [734, 249] on div "3" at bounding box center [753, 243] width 38 height 12
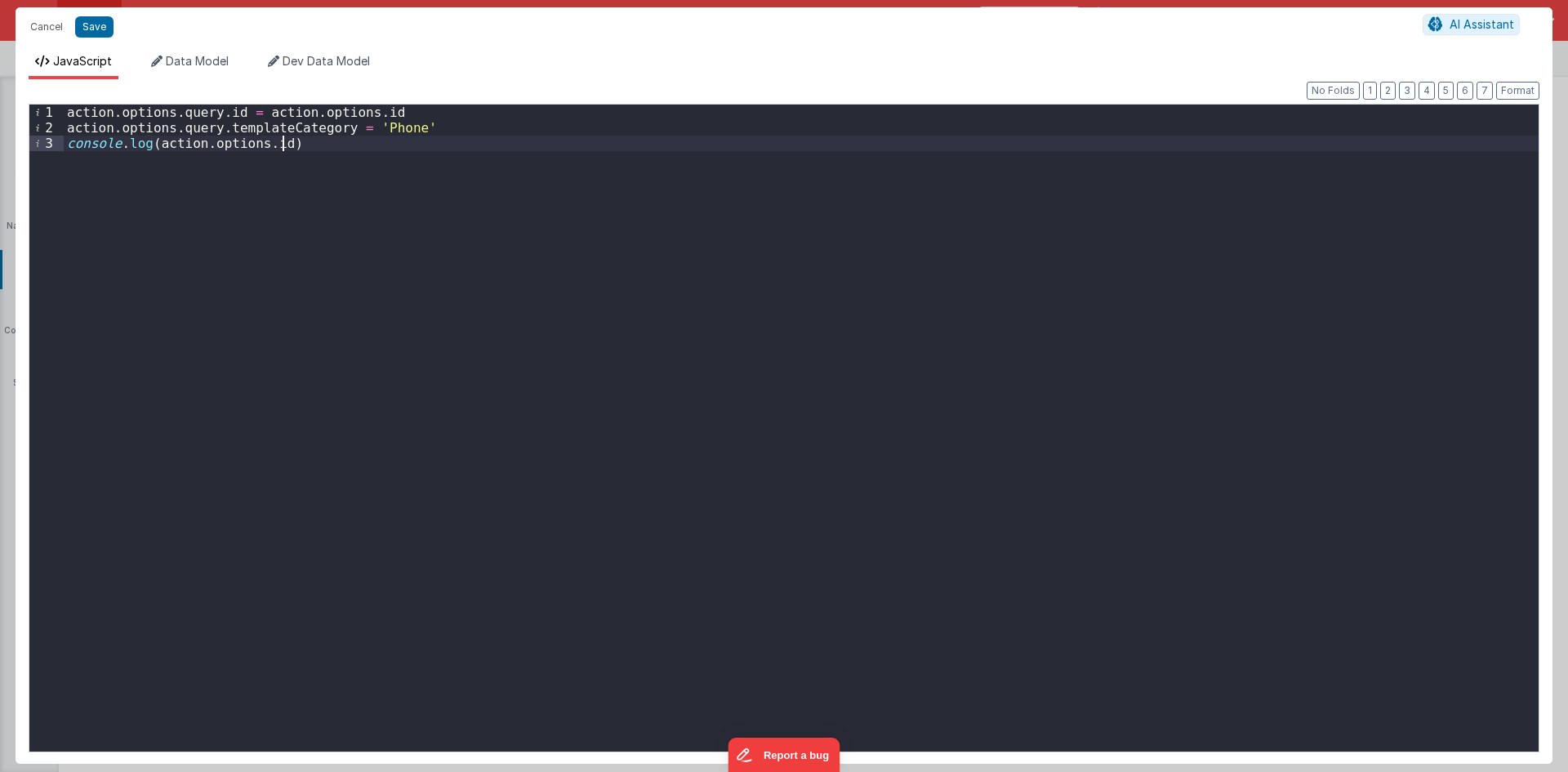
click at [312, 135] on div "action . options . query . id = action . options . id action . options . query …" at bounding box center [801, 443] width 1475 height 678
click at [390, 122] on div "action . options . query . id = action . options . id action . options . query …" at bounding box center [801, 443] width 1475 height 678
click at [442, 122] on div "action . options . query . id = action . options . id action . options . query …" at bounding box center [801, 443] width 1475 height 678
click at [41, 32] on button "Cancel" at bounding box center [46, 26] width 49 height 23
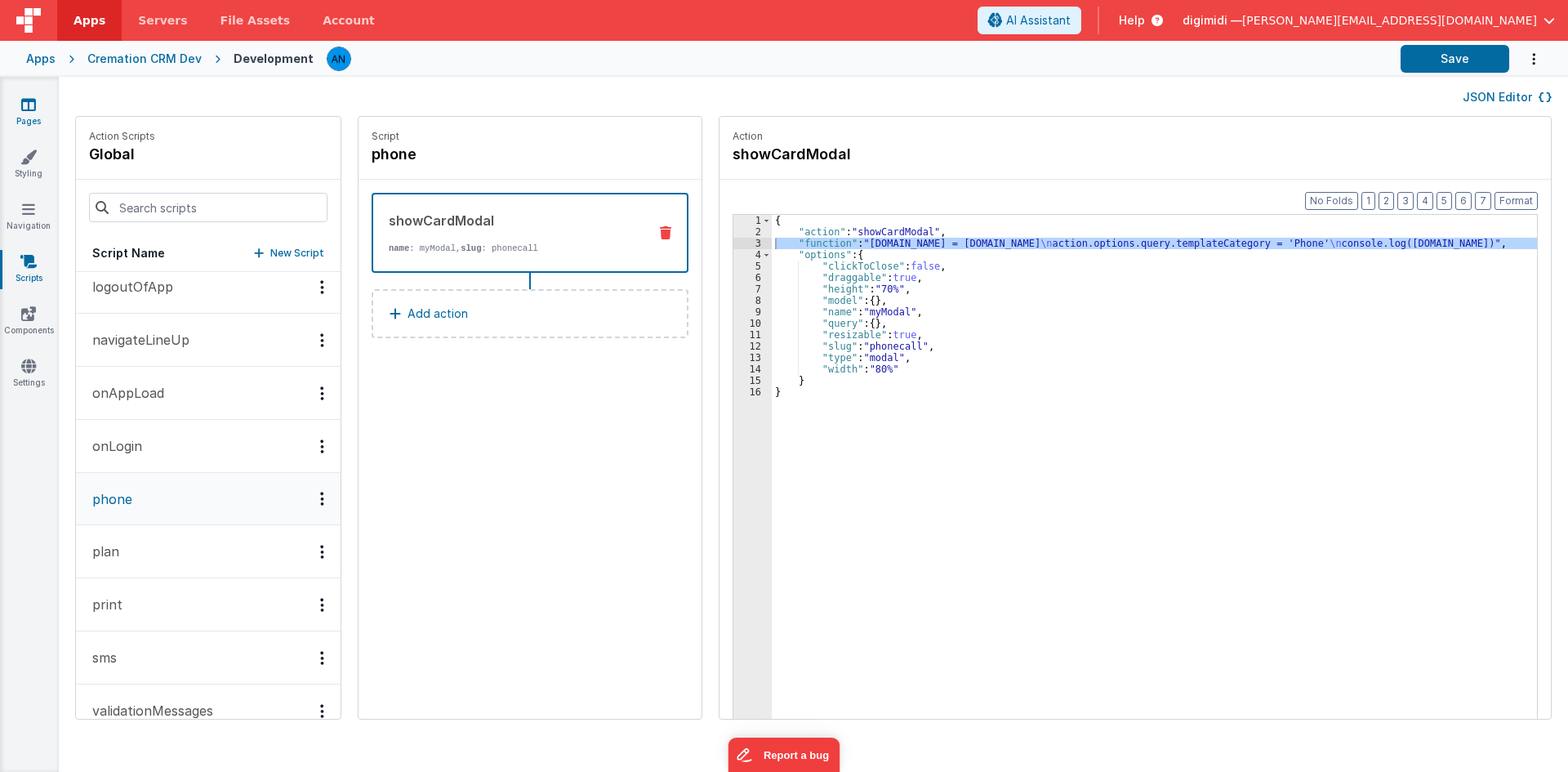
click at [37, 120] on link "Pages" at bounding box center [28, 112] width 59 height 33
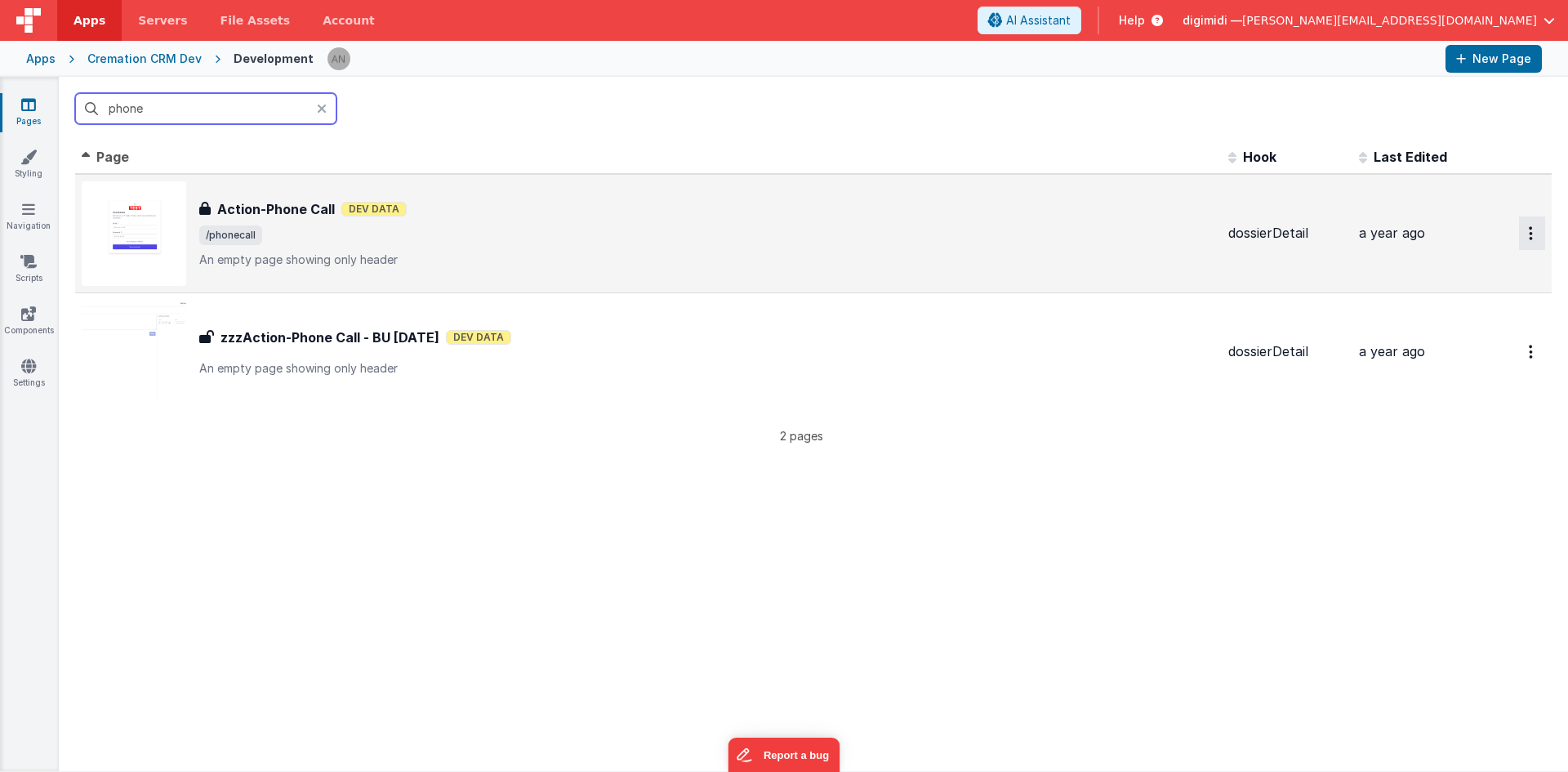
type input "phone"
click at [1526, 236] on button "Options" at bounding box center [1532, 233] width 26 height 34
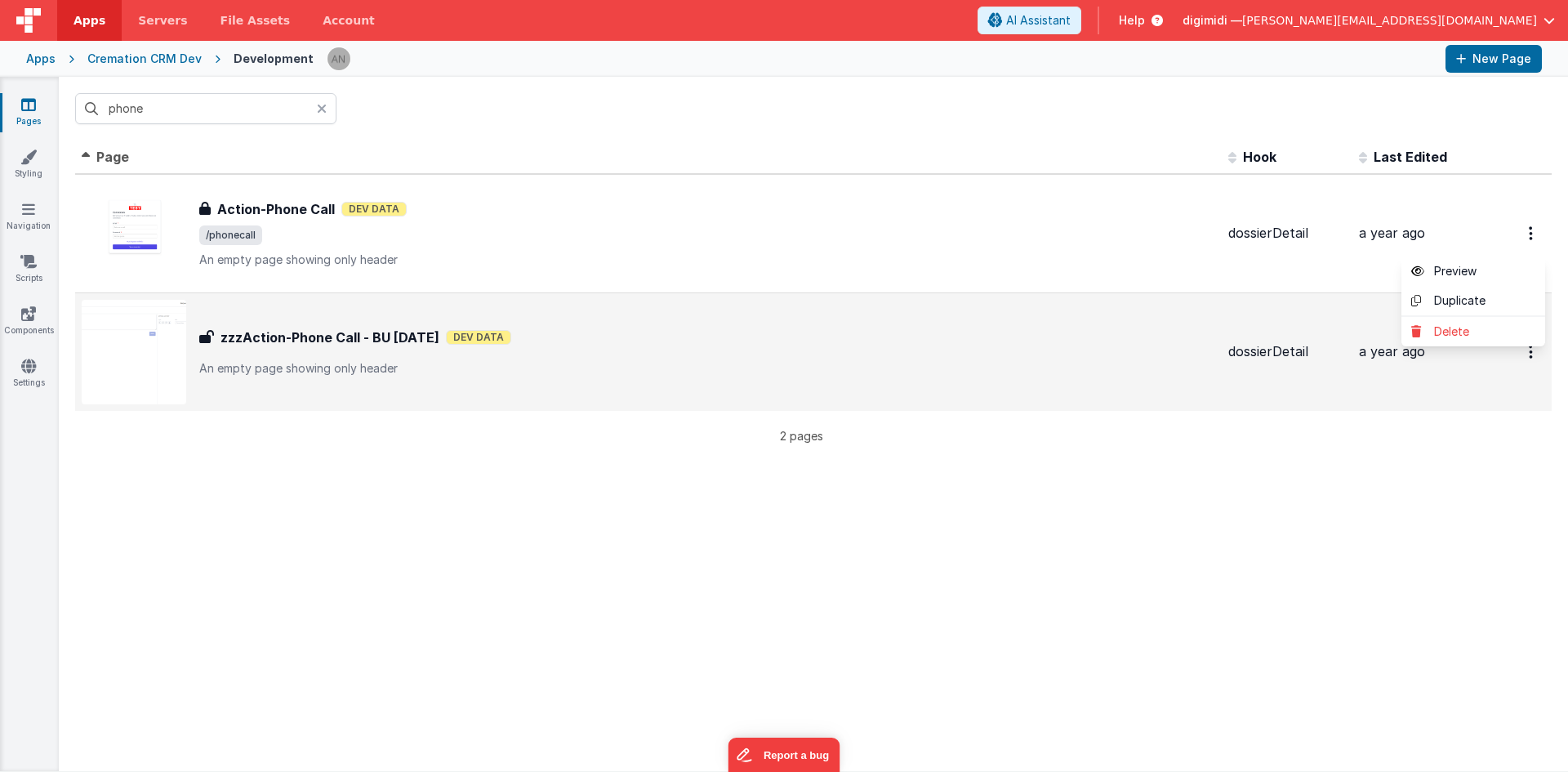
click at [1443, 94] on button at bounding box center [784, 386] width 1568 height 772
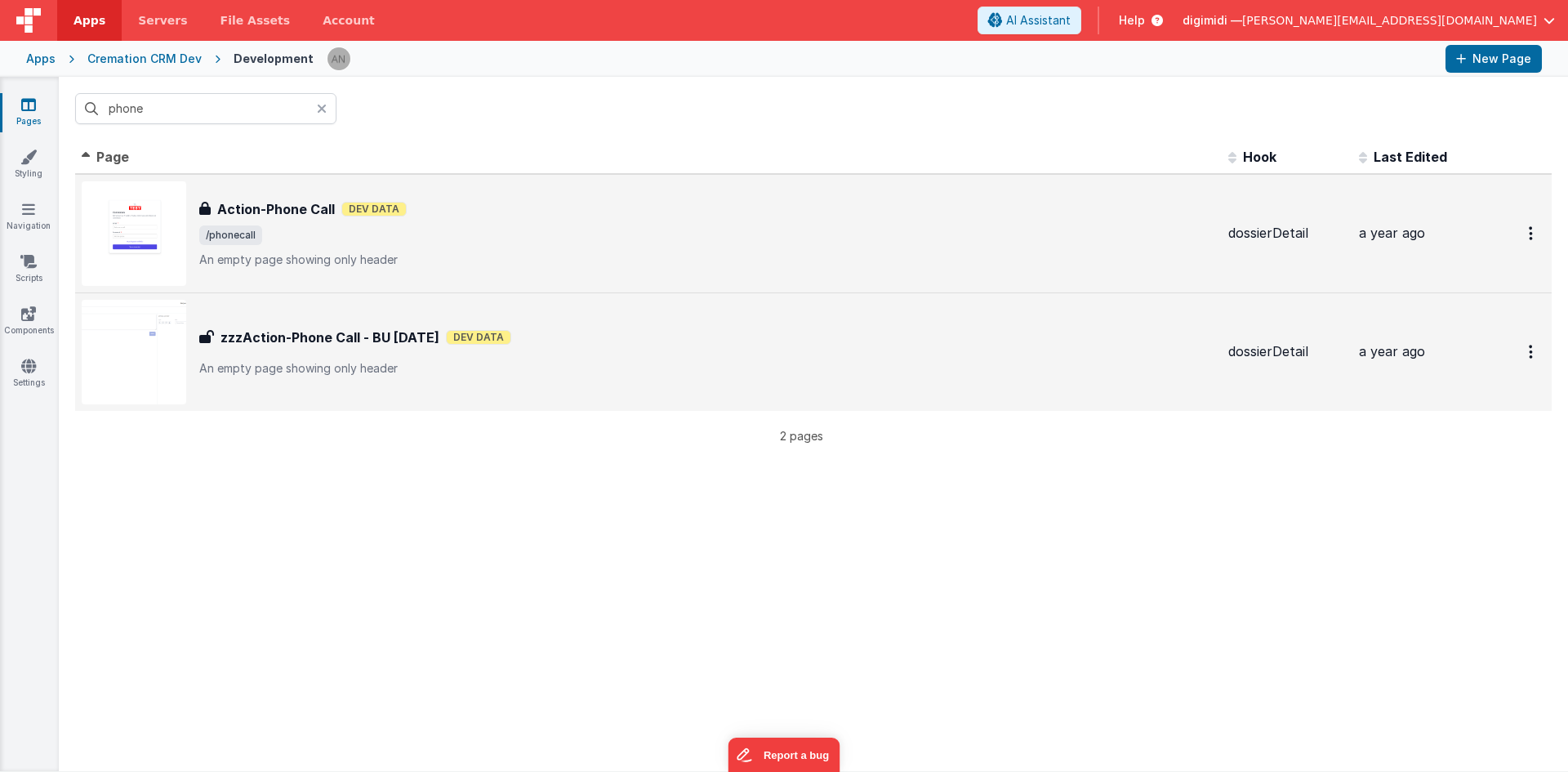
click at [374, 272] on div "Action-Phone Call Action-Phone Call Dev Data /phonecall An empty page showing o…" at bounding box center [648, 233] width 1134 height 104
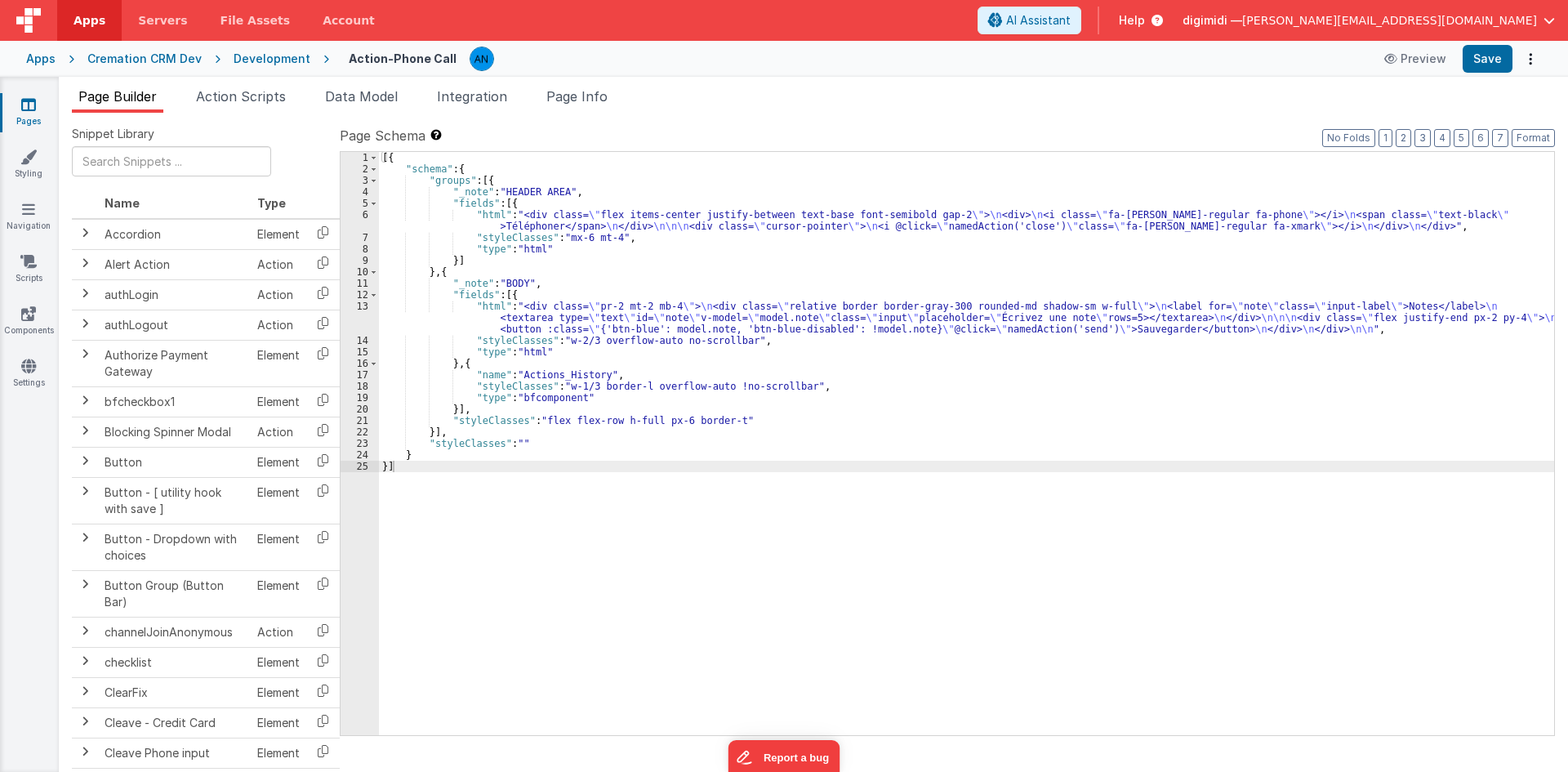
click at [542, 229] on div "[{ "schema" : { "groups" : [{ "_note" : "HEADER AREA" , "fields" : [{ "html" : …" at bounding box center [967, 455] width 1175 height 606
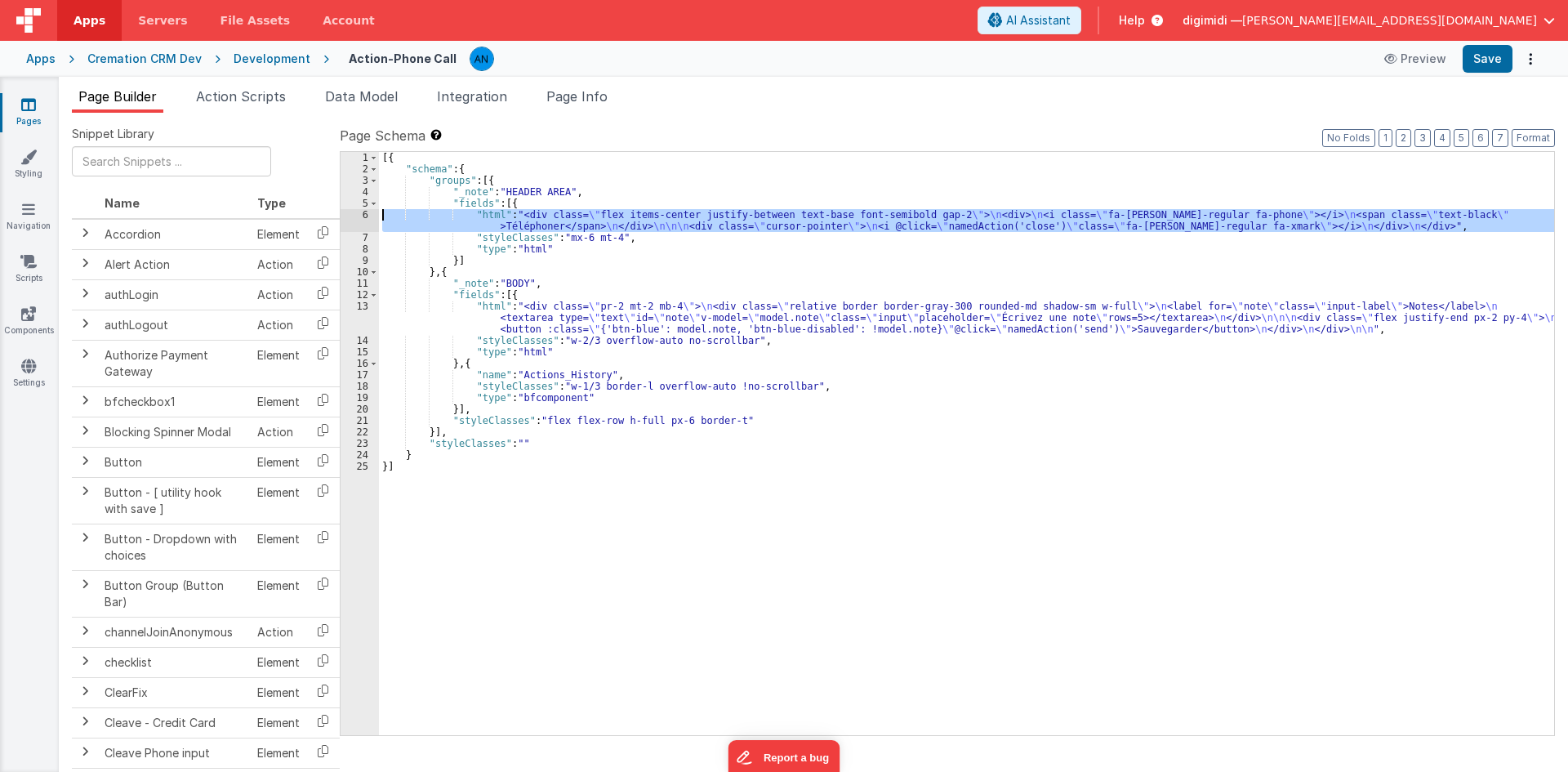
click at [348, 213] on div "6" at bounding box center [360, 220] width 38 height 23
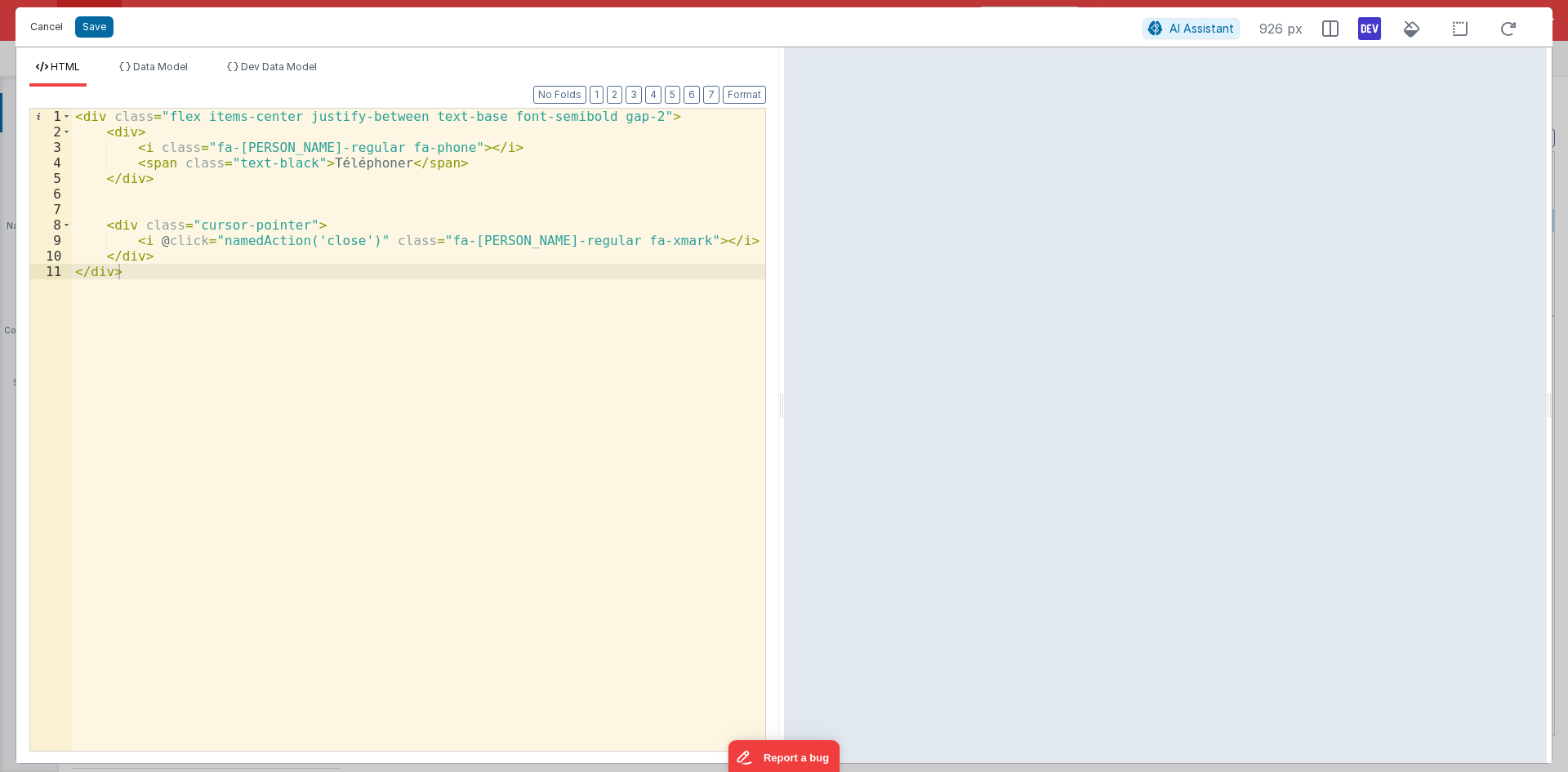
click at [45, 21] on button "Cancel" at bounding box center [46, 26] width 49 height 23
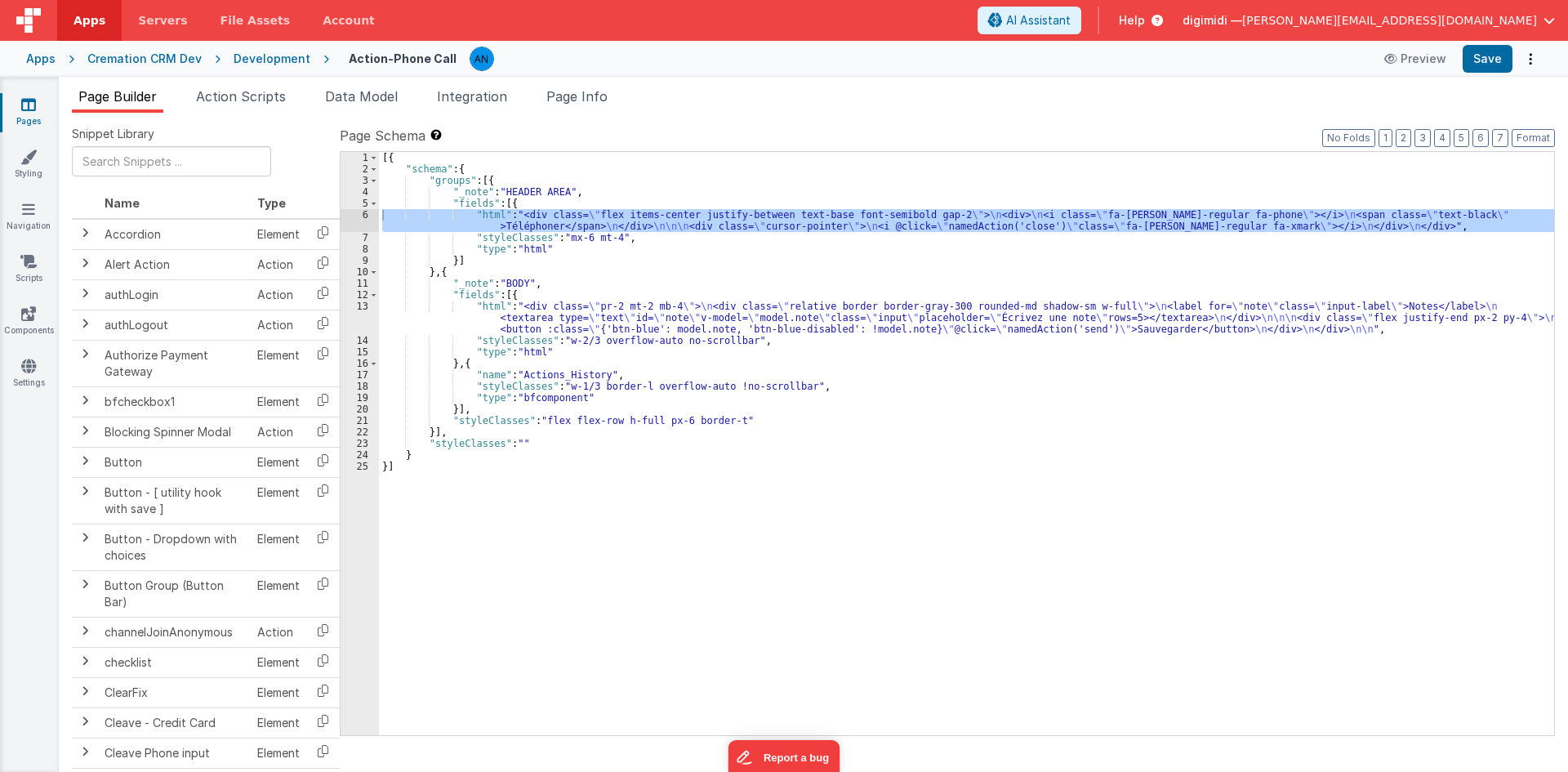
click at [517, 307] on div "[{ "schema" : { "groups" : [{ "_note" : "HEADER AREA" , "fields" : [{ "html" : …" at bounding box center [967, 455] width 1175 height 606
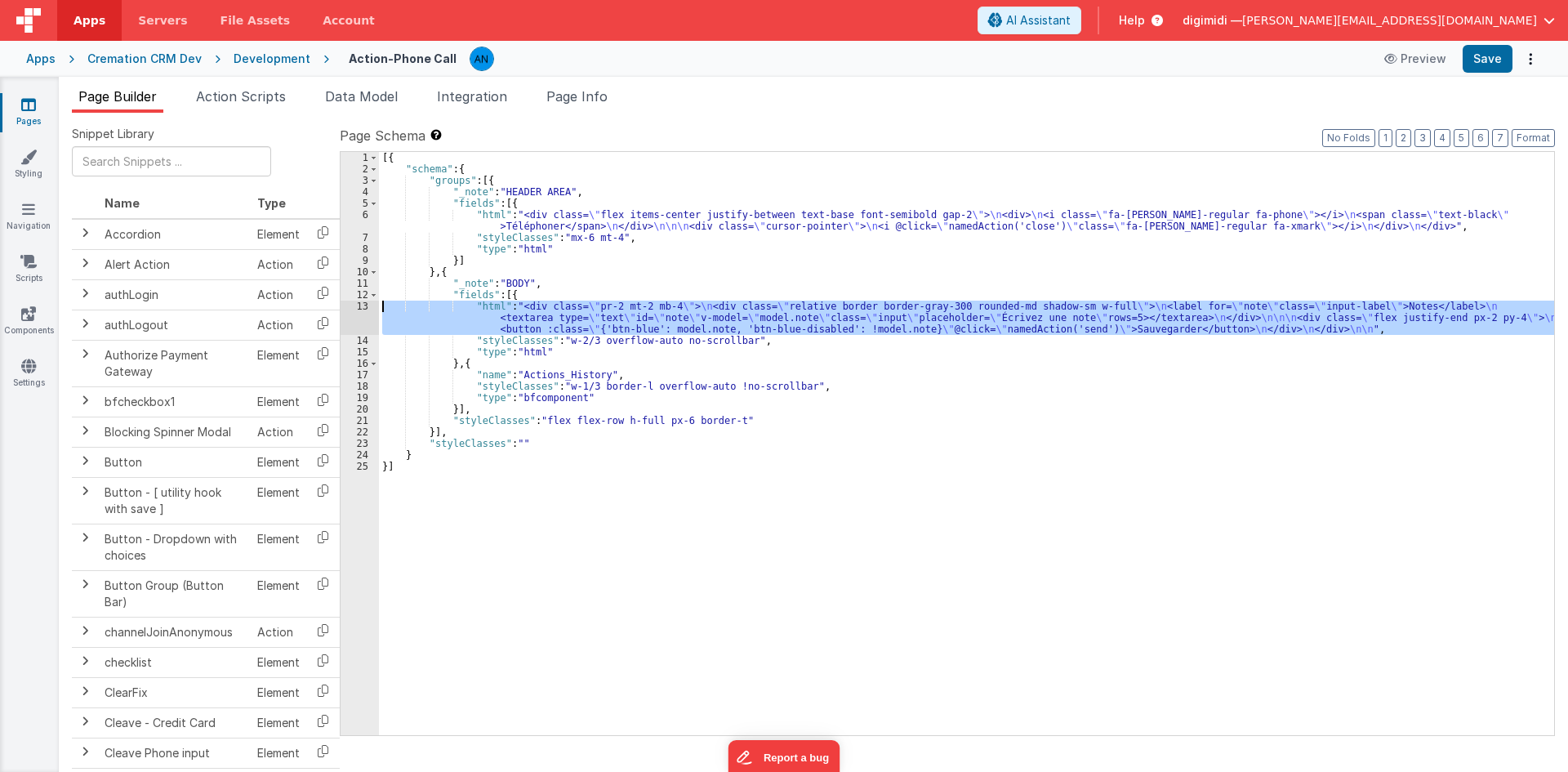
click at [349, 308] on div "13" at bounding box center [360, 318] width 38 height 34
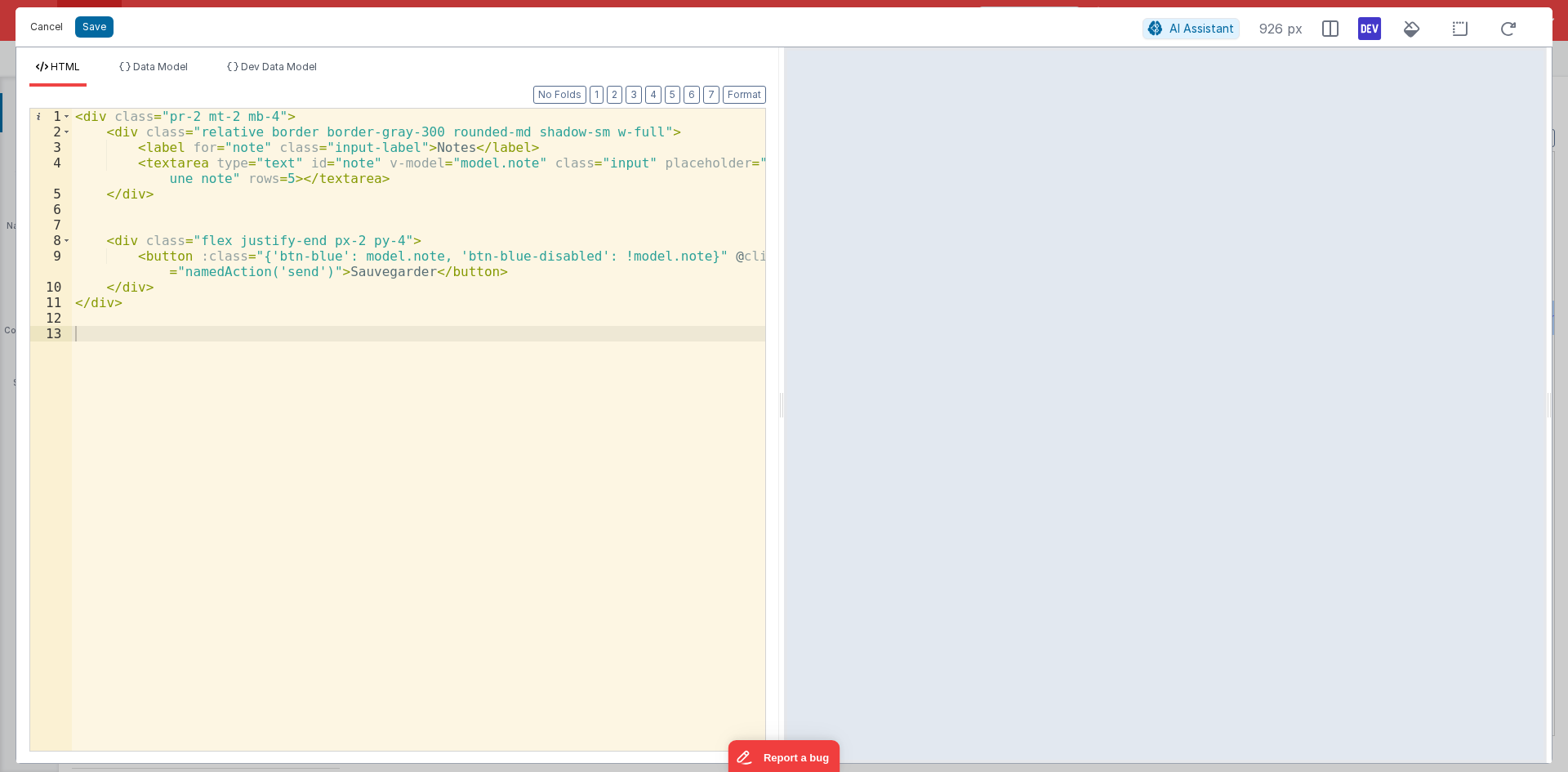
click at [44, 33] on button "Cancel" at bounding box center [46, 26] width 49 height 23
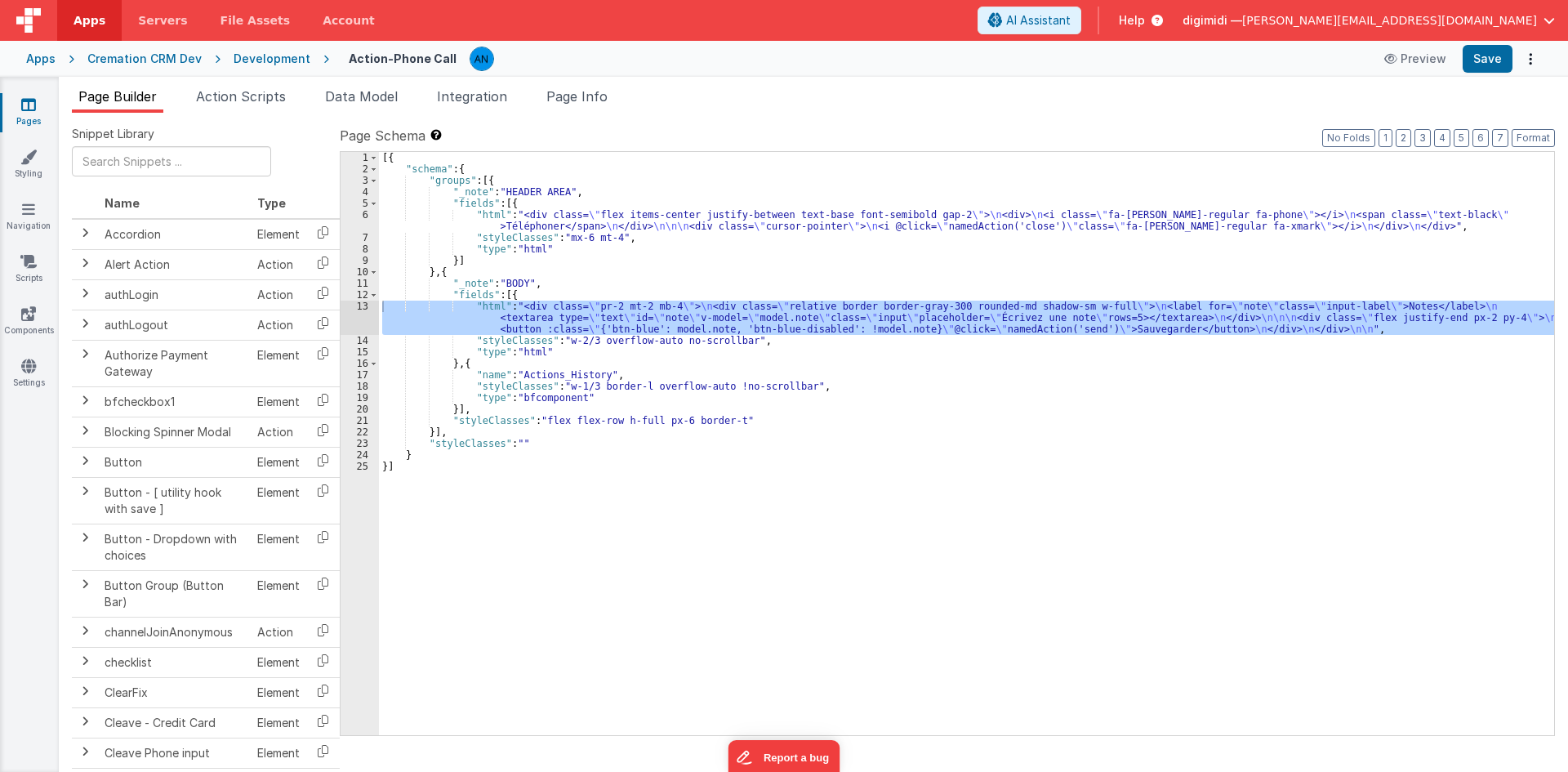
click at [771, 282] on div "[{ "schema" : { "groups" : [{ "_note" : "HEADER AREA" , "fields" : [{ "html" : …" at bounding box center [967, 455] width 1175 height 606
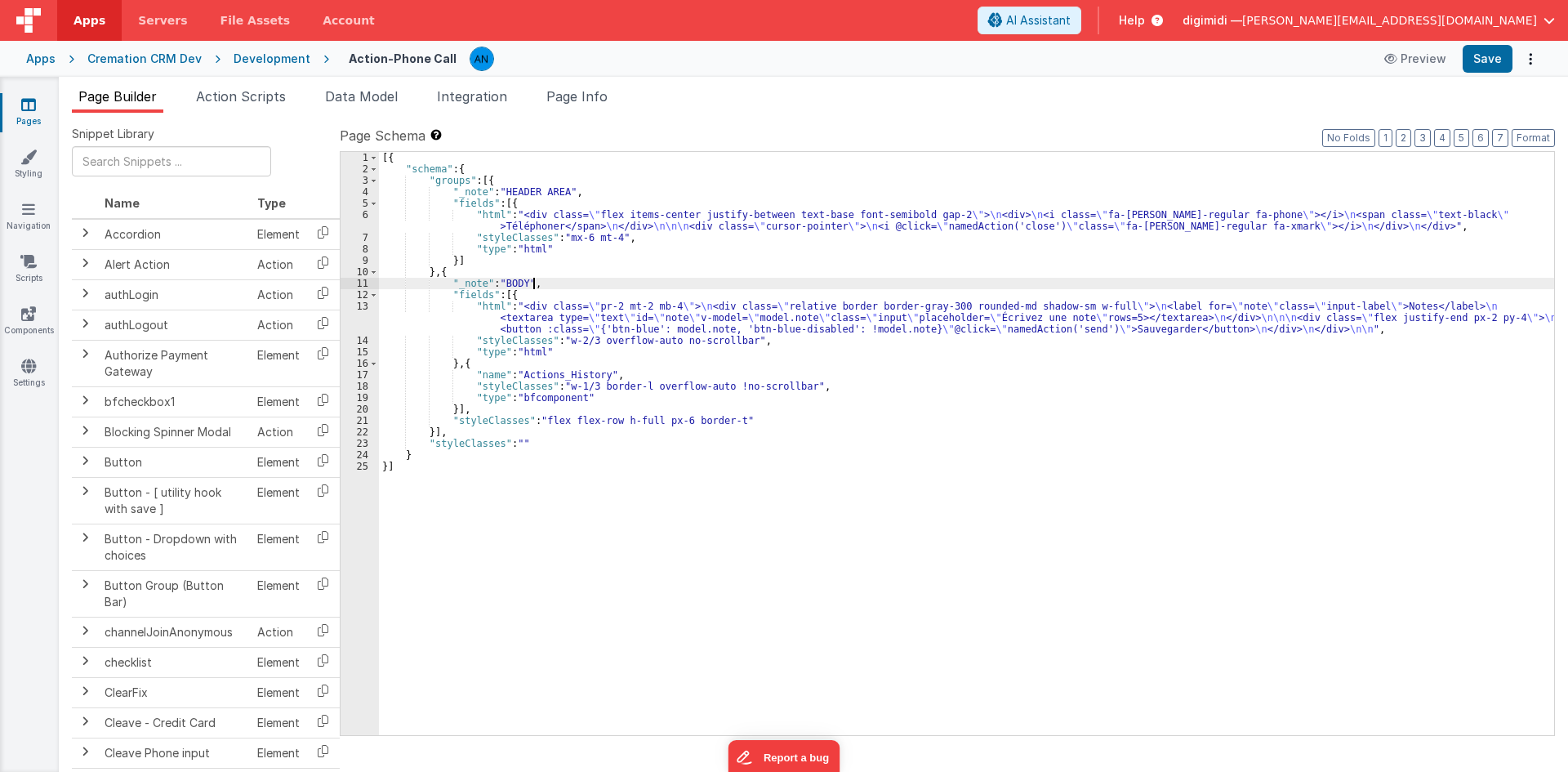
click at [1543, 25] on button "digimidi — [PERSON_NAME][EMAIL_ADDRESS][DOMAIN_NAME]" at bounding box center [1368, 21] width 373 height 16
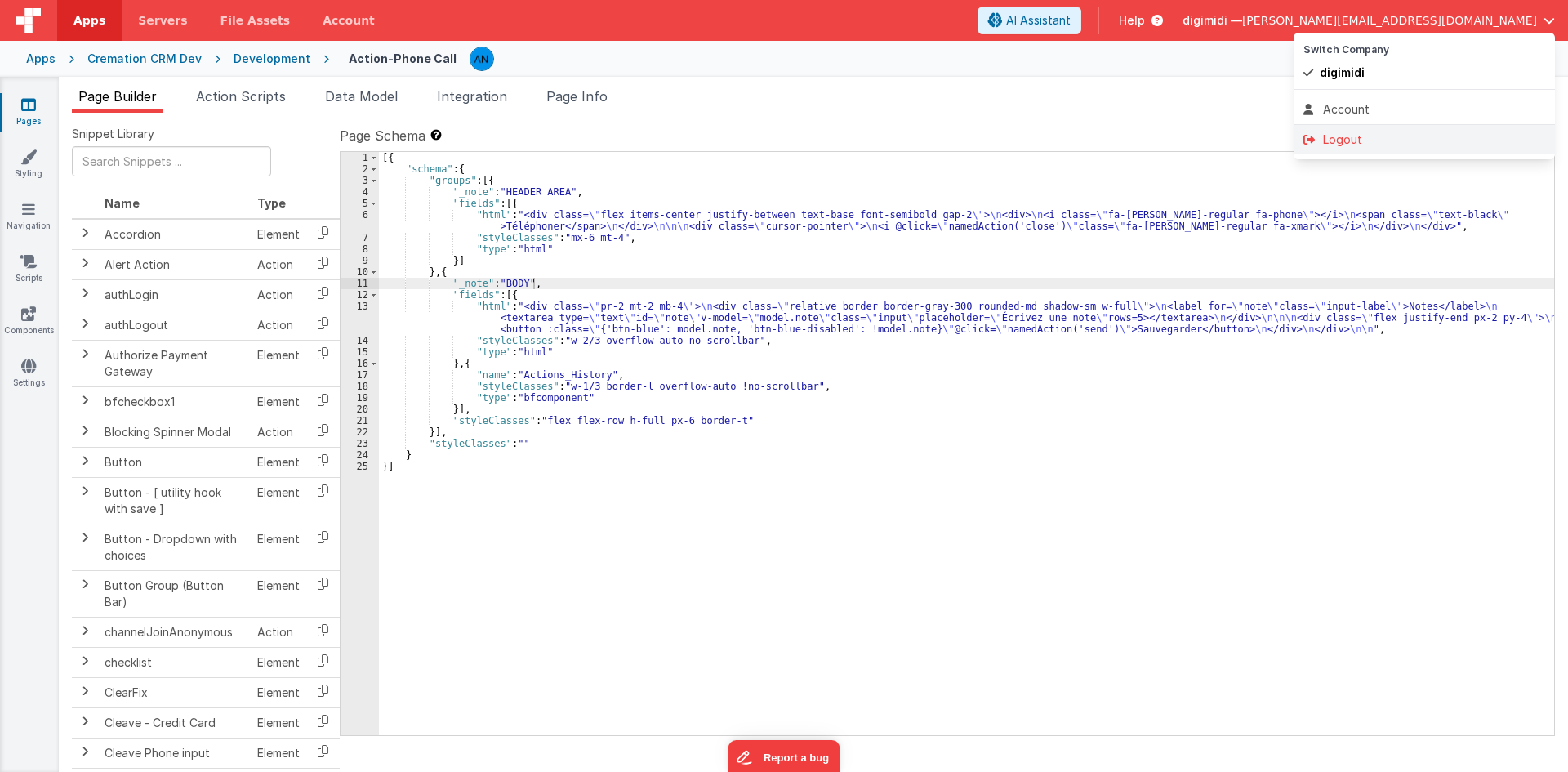
click at [1456, 135] on div "Logout" at bounding box center [1424, 140] width 242 height 16
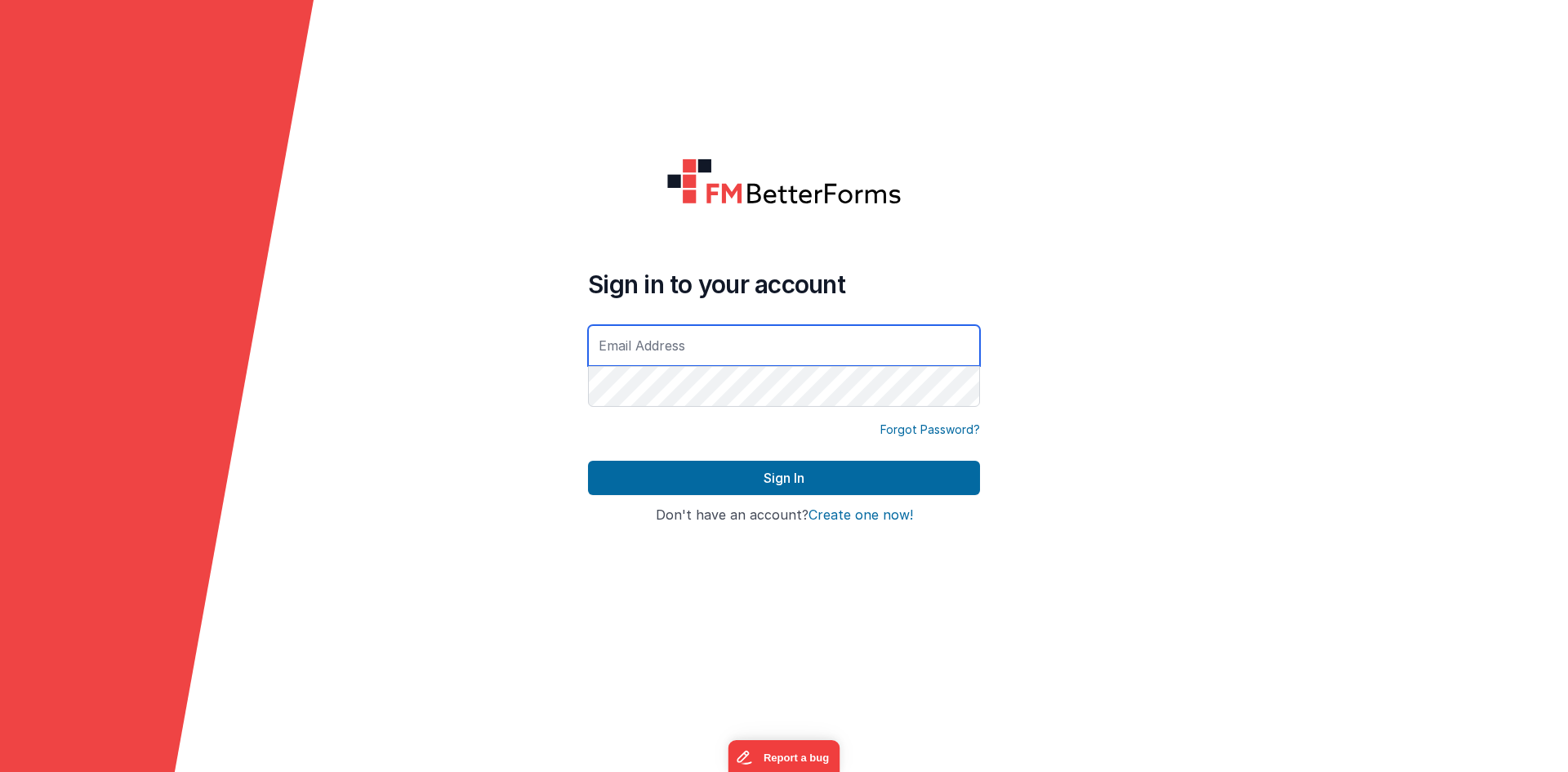
click at [779, 337] on input "text" at bounding box center [784, 345] width 392 height 41
click at [1075, 352] on form "Sign in to your account [PERSON_NAME][EMAIL_ADDRESS][DOMAIN_NAME] Forgot Passwo…" at bounding box center [784, 386] width 1568 height 772
click at [947, 345] on input "[PERSON_NAME][EMAIL_ADDRESS][DOMAIN_NAME]" at bounding box center [784, 345] width 392 height 41
type input "[EMAIL_ADDRESS][DOMAIN_NAME]"
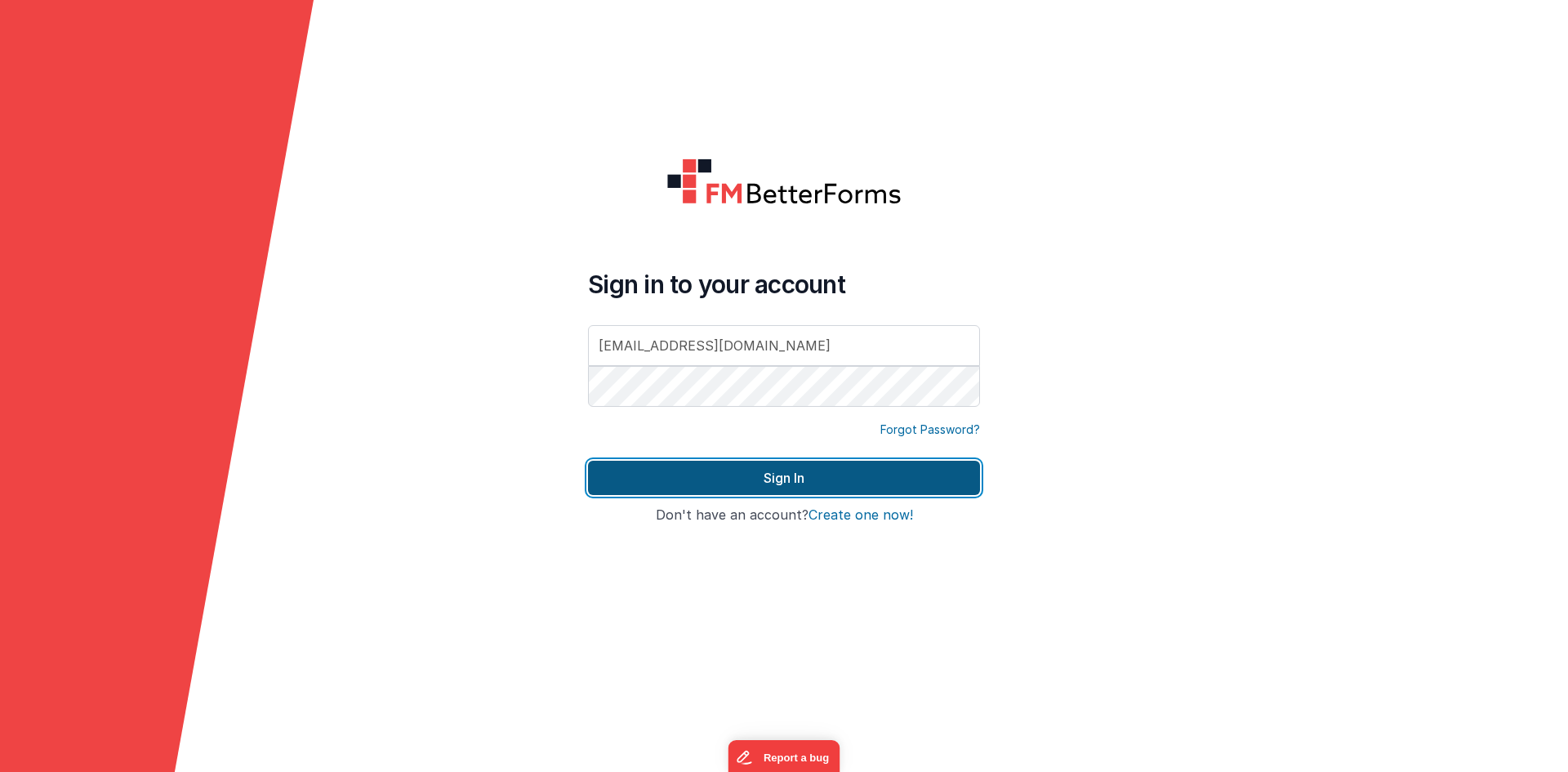
click at [804, 464] on button "Sign In" at bounding box center [784, 478] width 392 height 34
